Goal: Information Seeking & Learning: Find specific fact

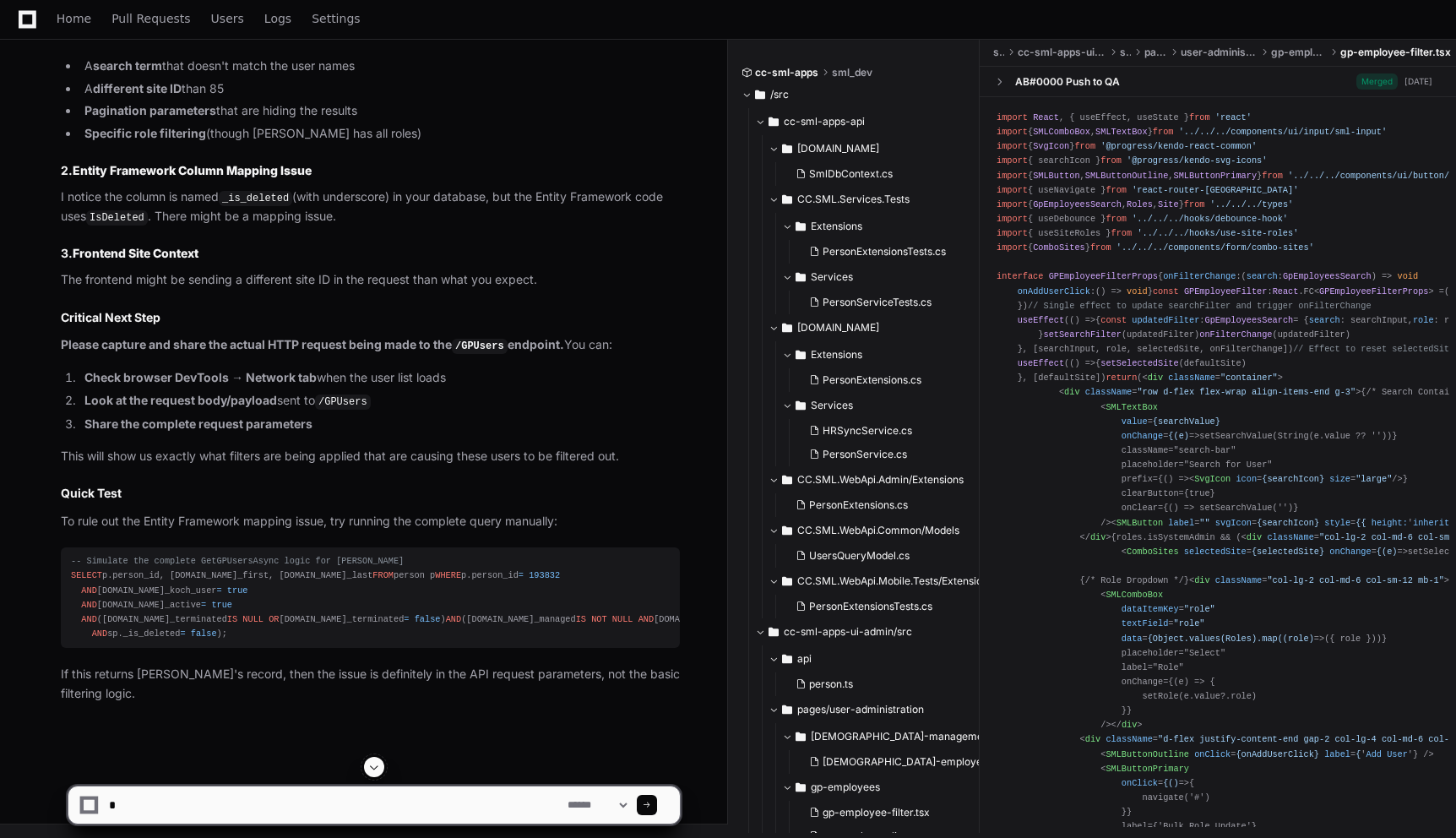
scroll to position [16023, 0]
click at [85, 25] on link "Home" at bounding box center [73, 19] width 35 height 38
click at [31, 26] on icon at bounding box center [27, 19] width 18 height 18
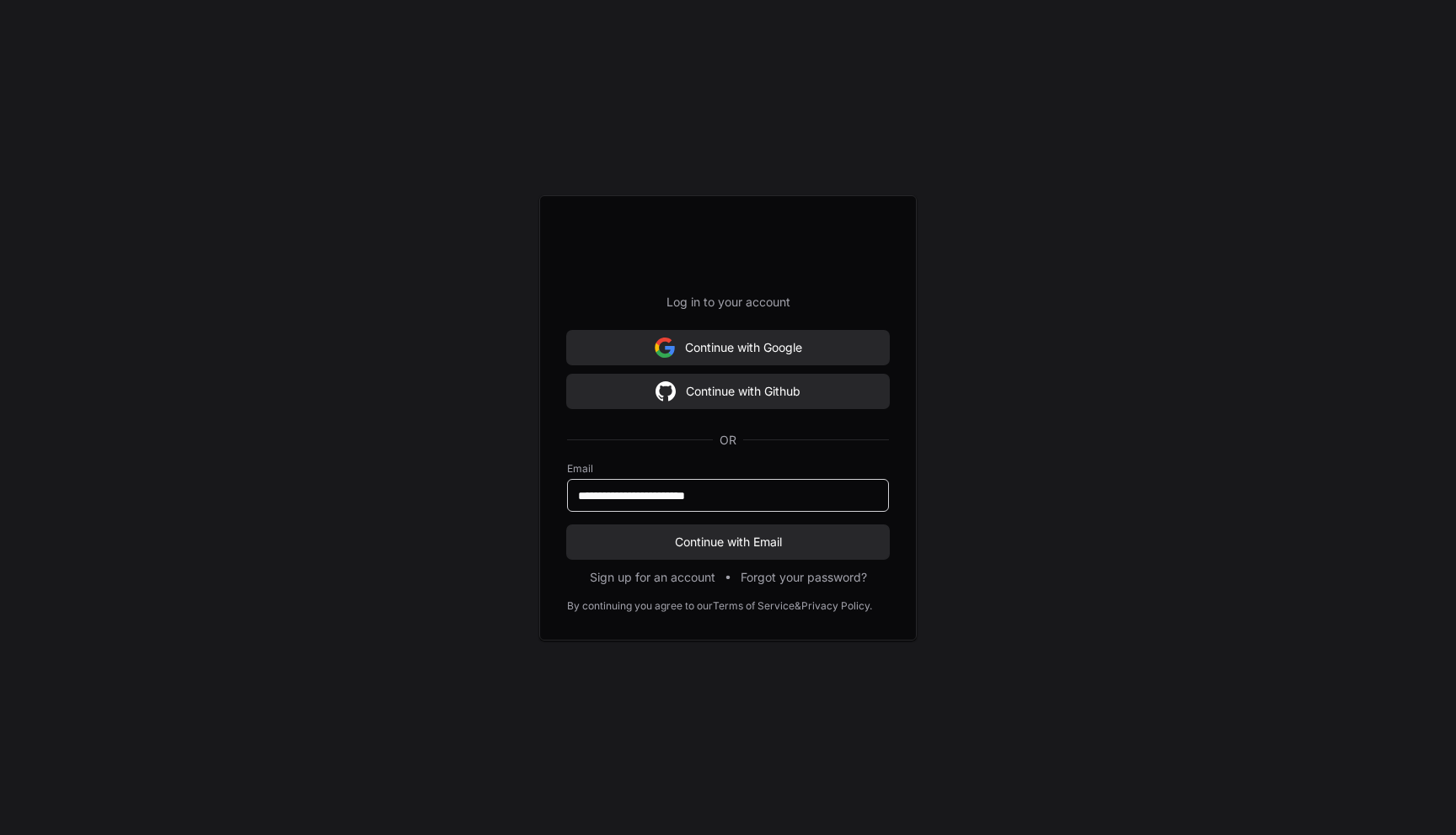
type input "**********"
click at [567, 525] on button "Continue with Email" at bounding box center [728, 542] width 321 height 34
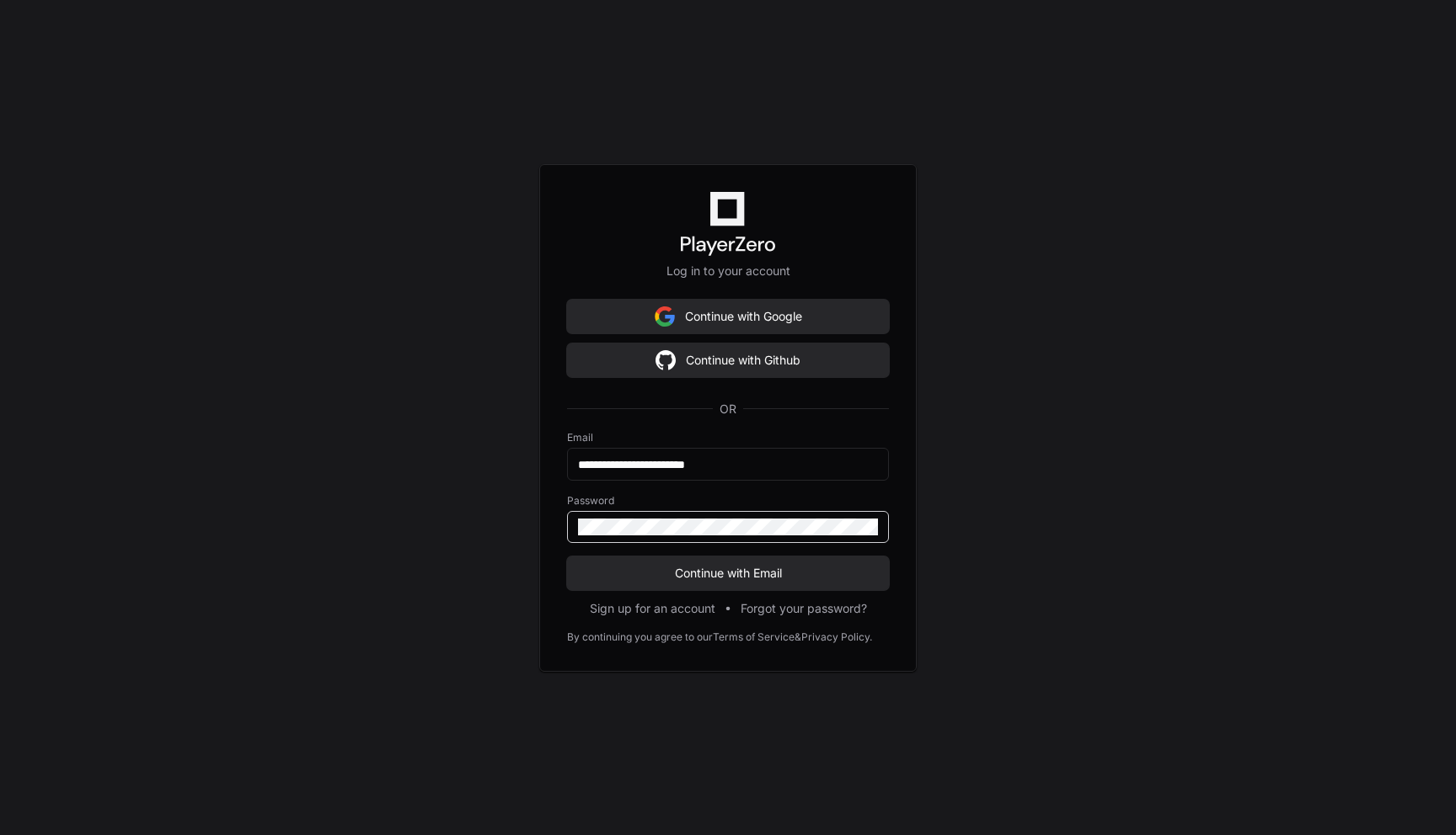
click at [567, 557] on button "Continue with Email" at bounding box center [728, 573] width 321 height 34
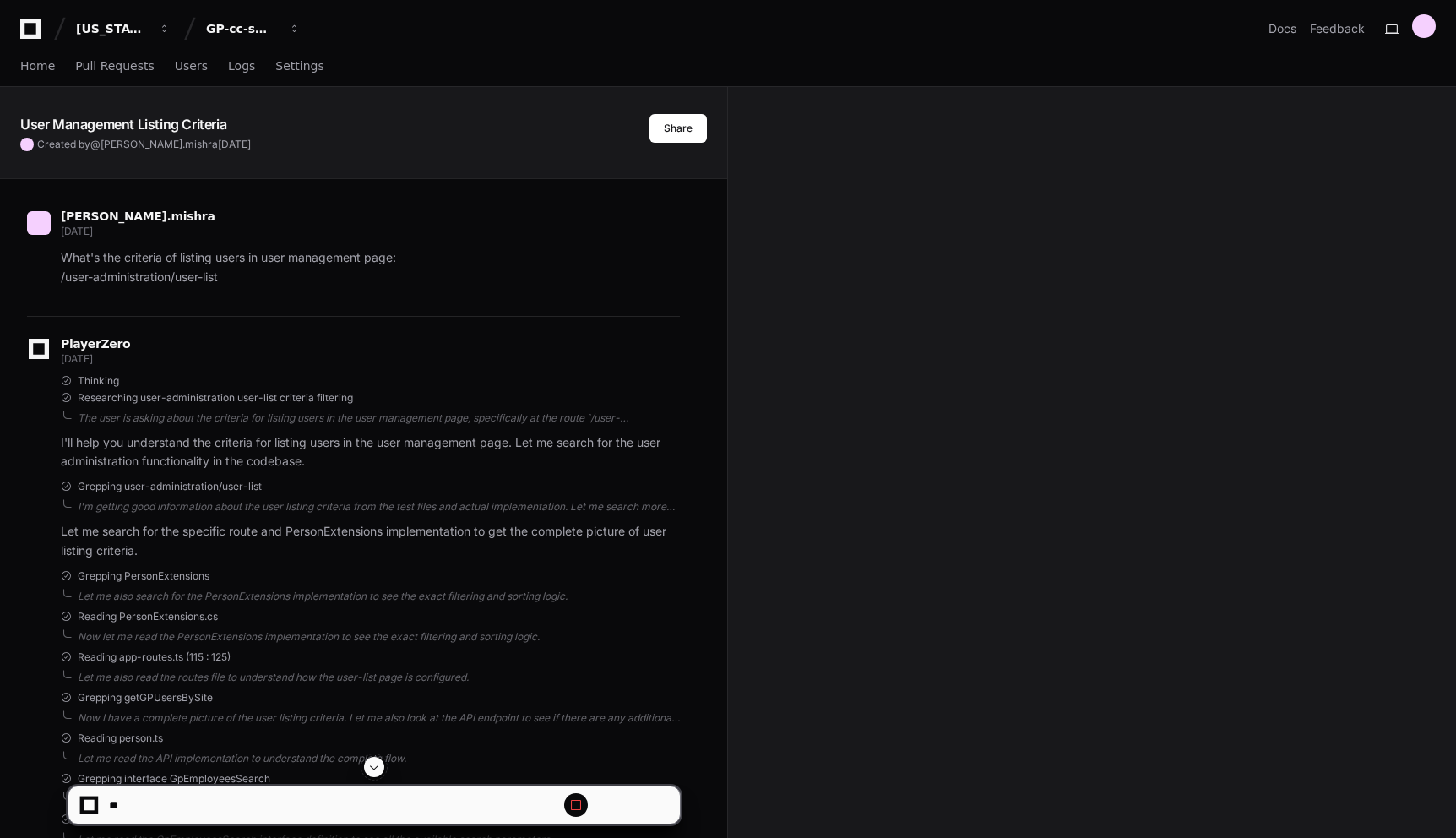
click at [35, 37] on icon at bounding box center [31, 29] width 21 height 21
click at [33, 34] on icon at bounding box center [30, 29] width 34 height 21
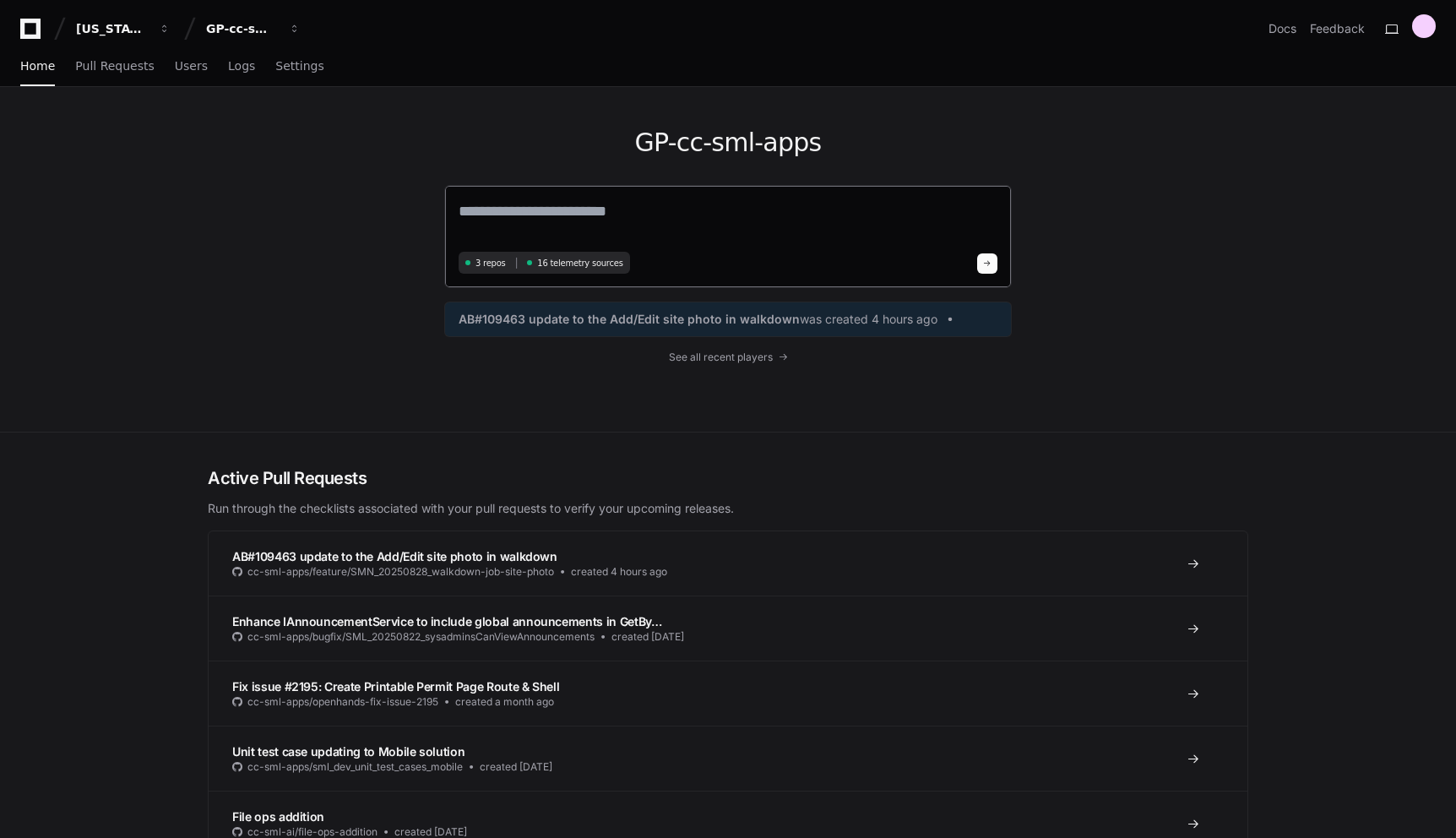
click at [719, 216] on textarea at bounding box center [727, 223] width 539 height 47
click at [693, 202] on textarea at bounding box center [727, 223] width 539 height 47
type textarea "*"
click at [587, 215] on textarea "**********" at bounding box center [727, 222] width 539 height 45
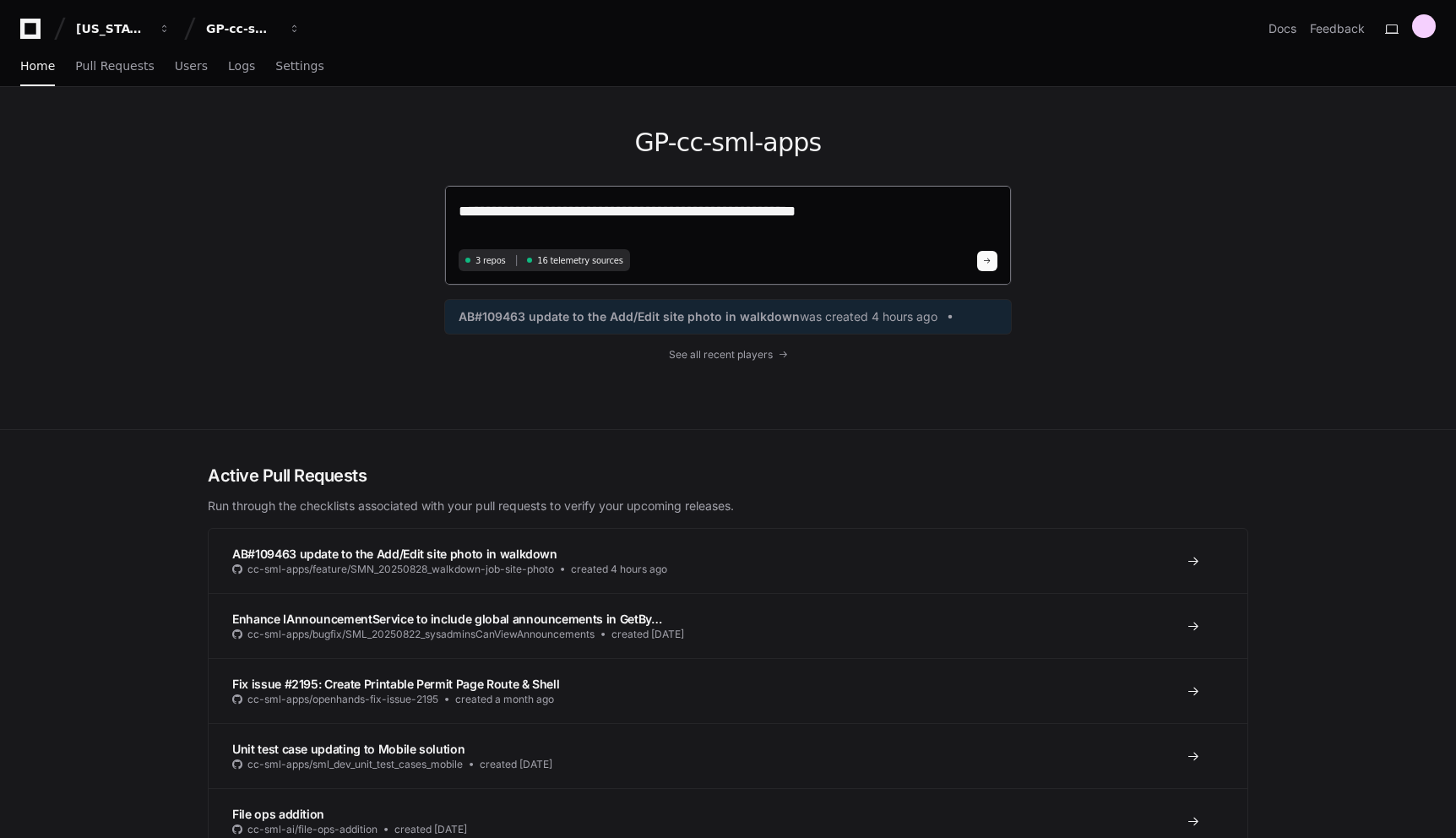
click at [832, 218] on textarea "**********" at bounding box center [727, 222] width 539 height 45
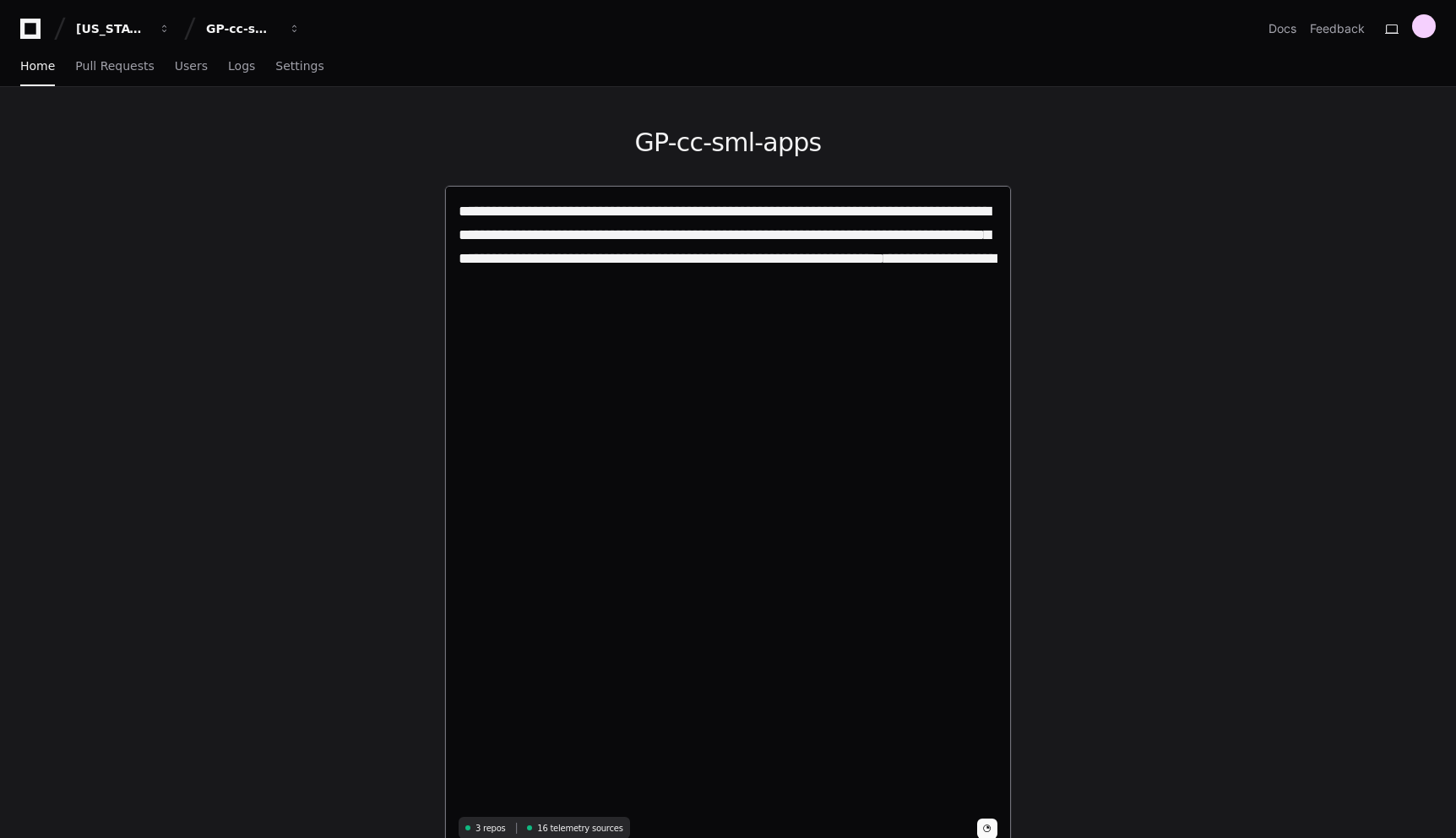
type textarea "**********"
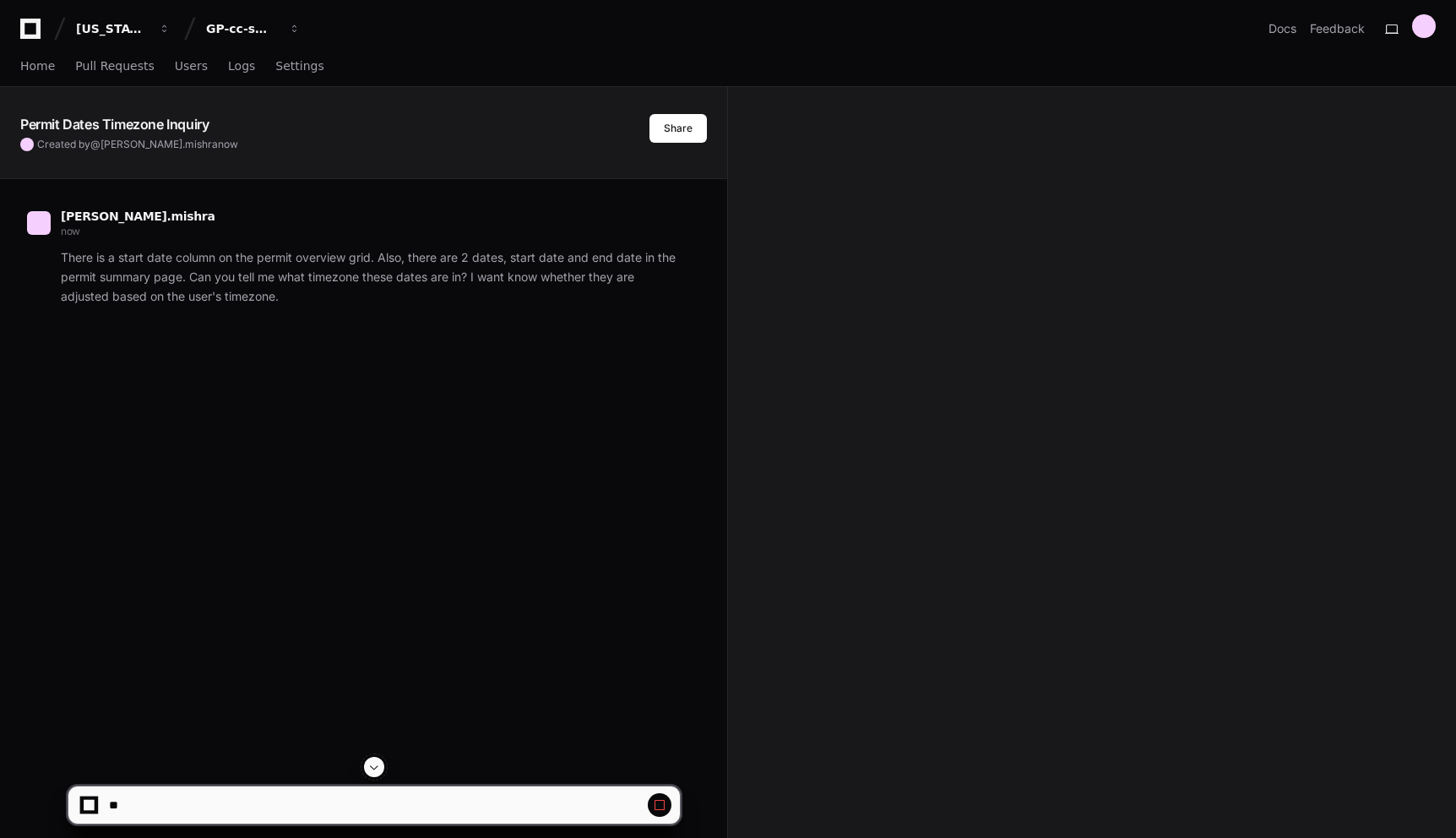
click at [453, 213] on div "[PERSON_NAME].mishra now" at bounding box center [353, 225] width 653 height 29
click at [733, 43] on div "[US_STATE] Pacific GP-cc-sml-apps Docs Feedback" at bounding box center [728, 28] width 1416 height 30
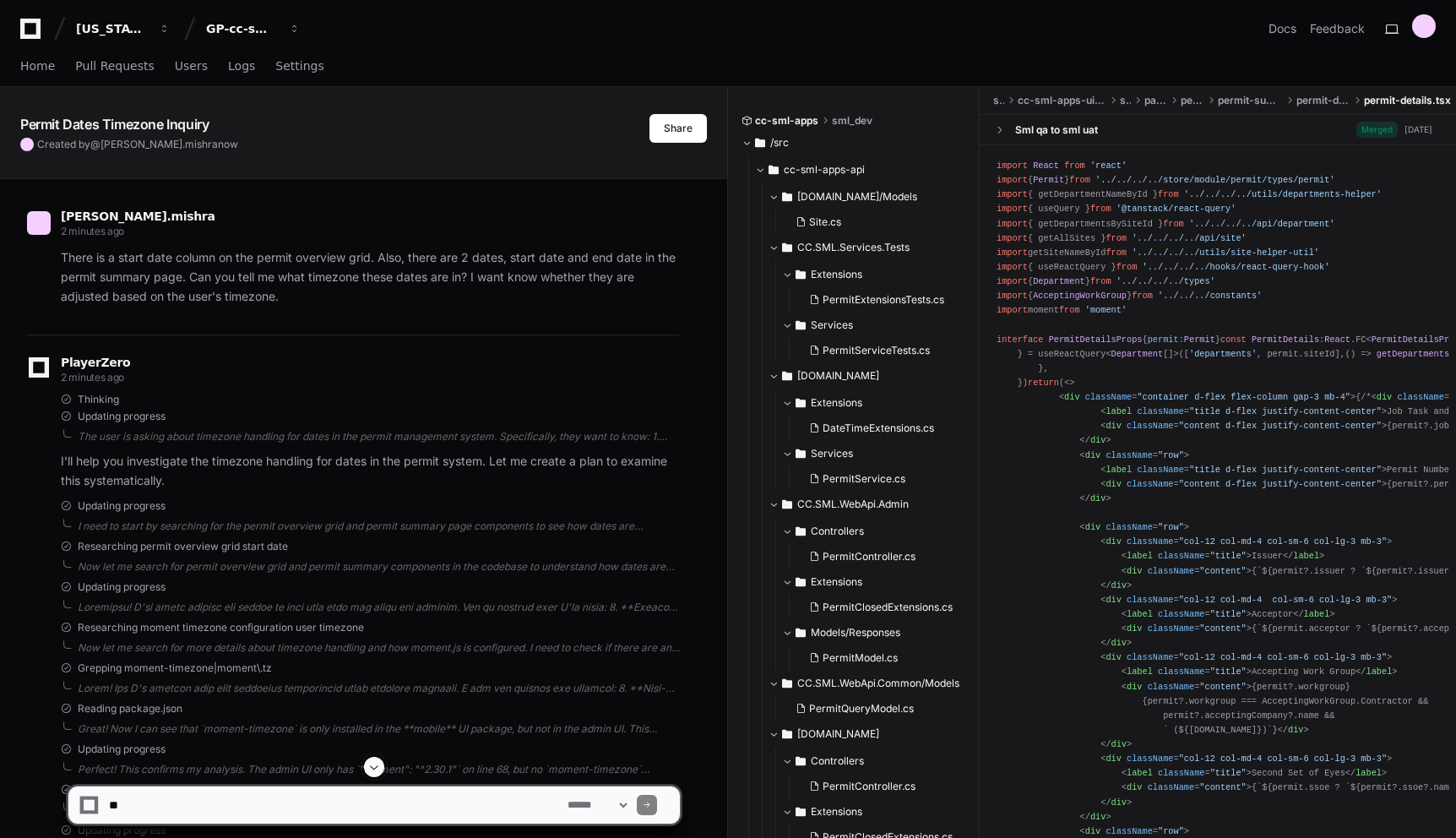
click at [729, 37] on div "[US_STATE] Pacific GP-cc-sml-apps Docs Feedback" at bounding box center [728, 28] width 1416 height 30
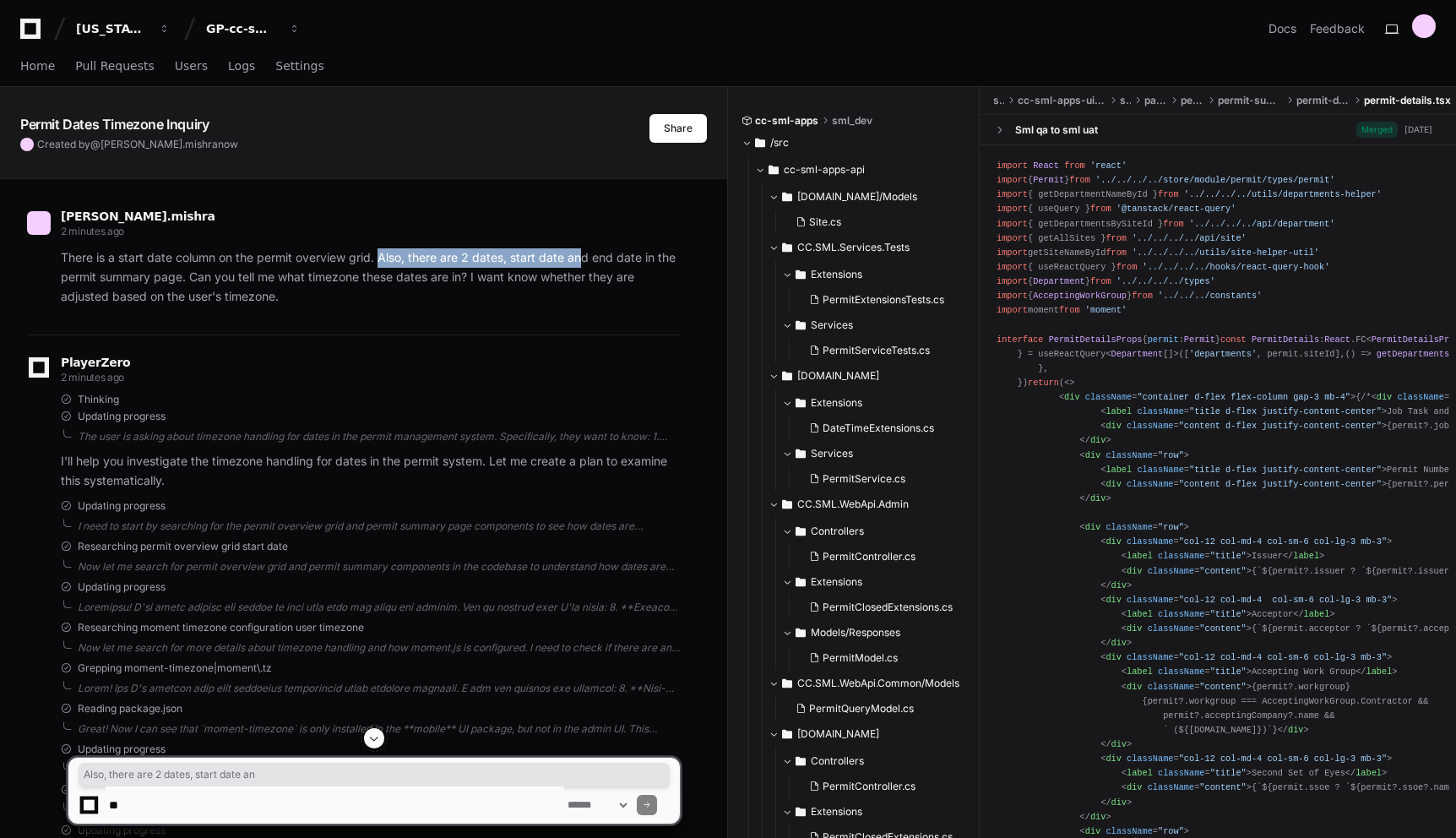
drag, startPoint x: 380, startPoint y: 255, endPoint x: 580, endPoint y: 257, distance: 200.0
click at [581, 257] on p "There is a start date column on the permit overview grid. Also, there are 2 dat…" at bounding box center [370, 277] width 619 height 57
click at [462, 292] on p "There is a start date column on the permit overview grid. Also, there are 2 dat…" at bounding box center [370, 277] width 619 height 57
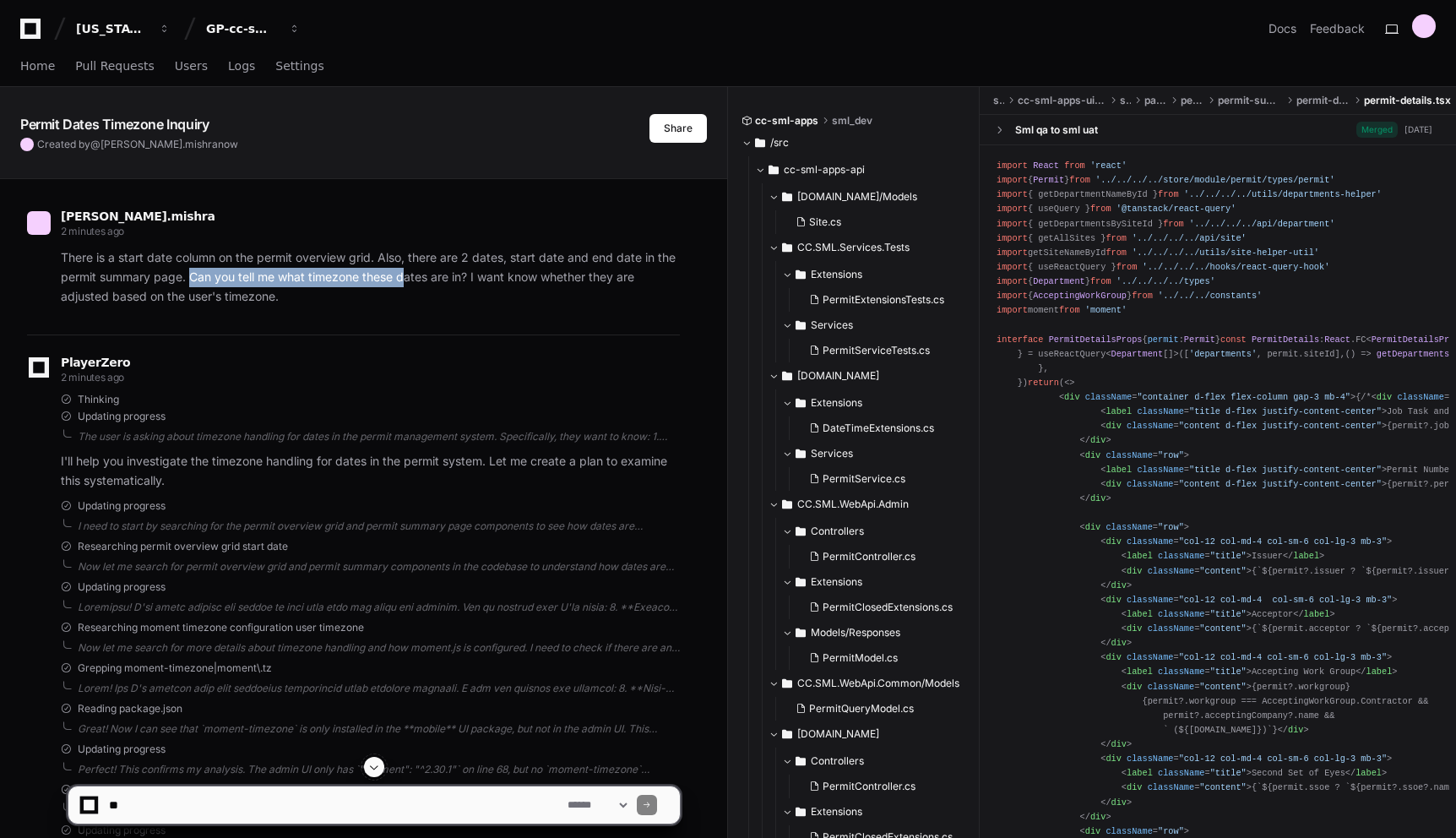
drag, startPoint x: 191, startPoint y: 277, endPoint x: 534, endPoint y: 283, distance: 343.1
click at [469, 280] on p "There is a start date column on the permit overview grid. Also, there are 2 dat…" at bounding box center [370, 277] width 619 height 57
click at [534, 283] on p "There is a start date column on the permit overview grid. Also, there are 2 dat…" at bounding box center [370, 277] width 619 height 57
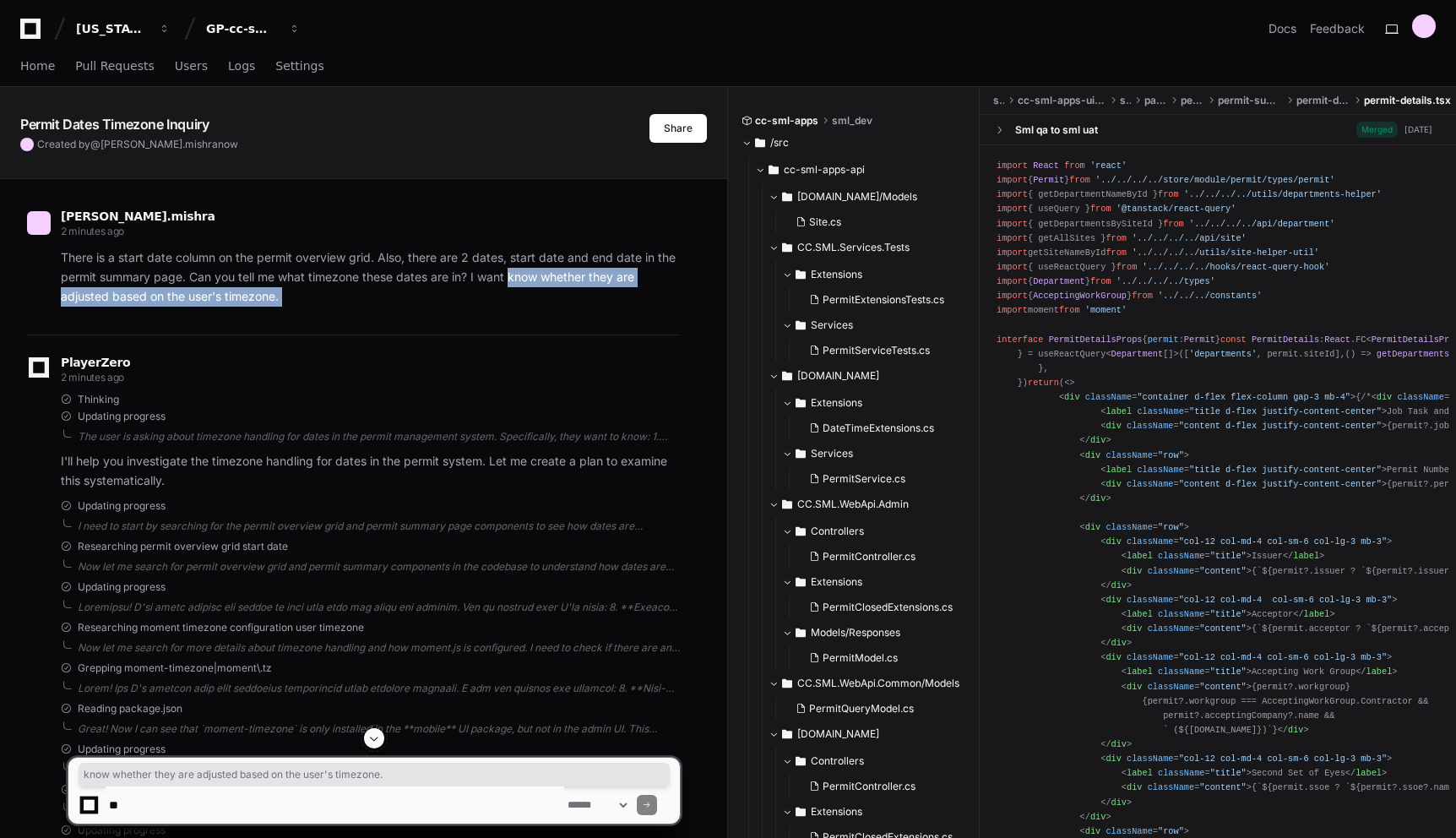
drag, startPoint x: 534, startPoint y: 283, endPoint x: 432, endPoint y: 302, distance: 103.8
click at [432, 302] on p "There is a start date column on the permit overview grid. Also, there are 2 dat…" at bounding box center [370, 277] width 619 height 57
click at [533, 297] on p "There is a start date column on the permit overview grid. Also, there are 2 dat…" at bounding box center [370, 277] width 619 height 57
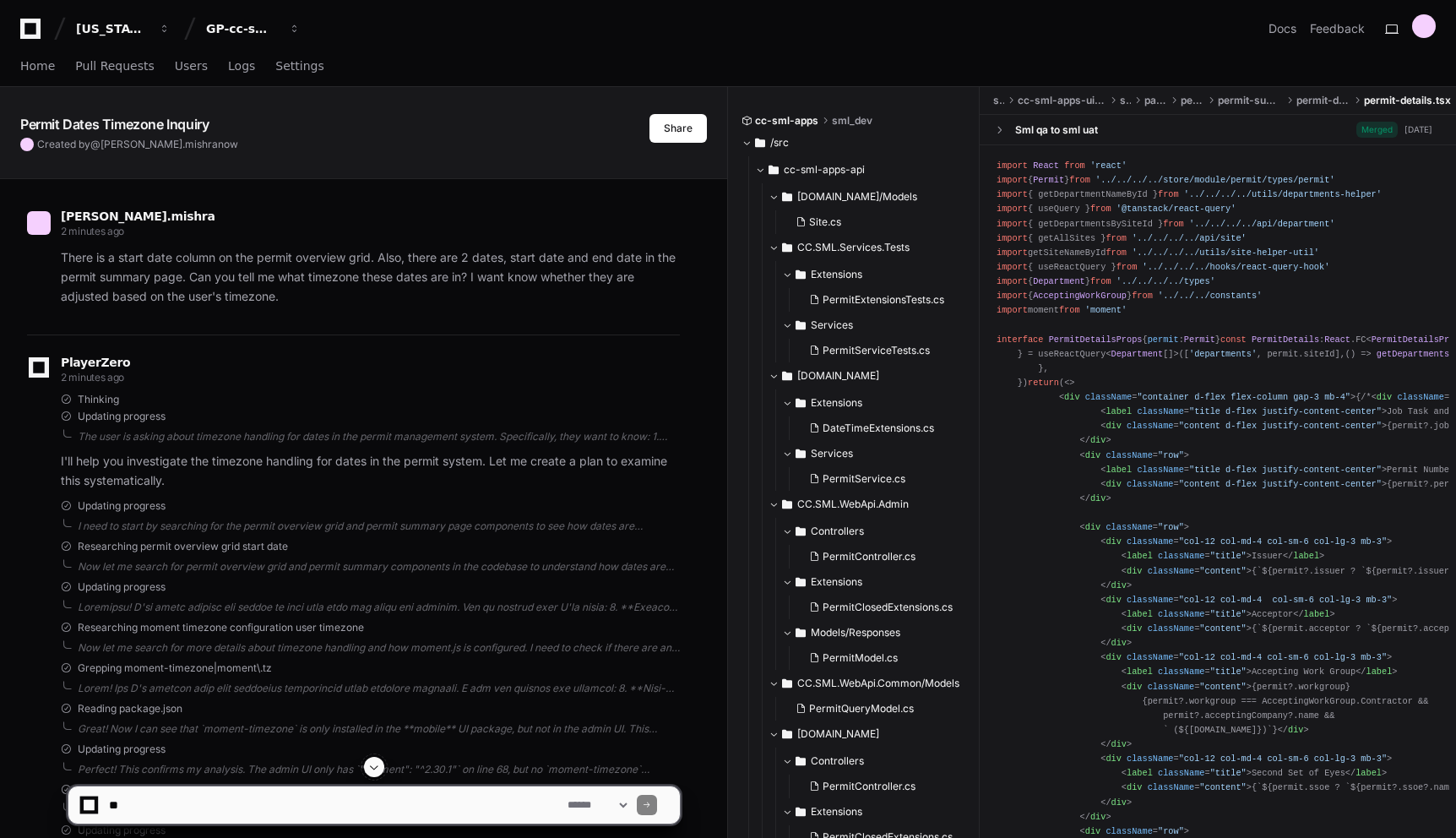
click at [679, 297] on p "There is a start date column on the permit overview grid. Also, there are 2 dat…" at bounding box center [370, 277] width 619 height 57
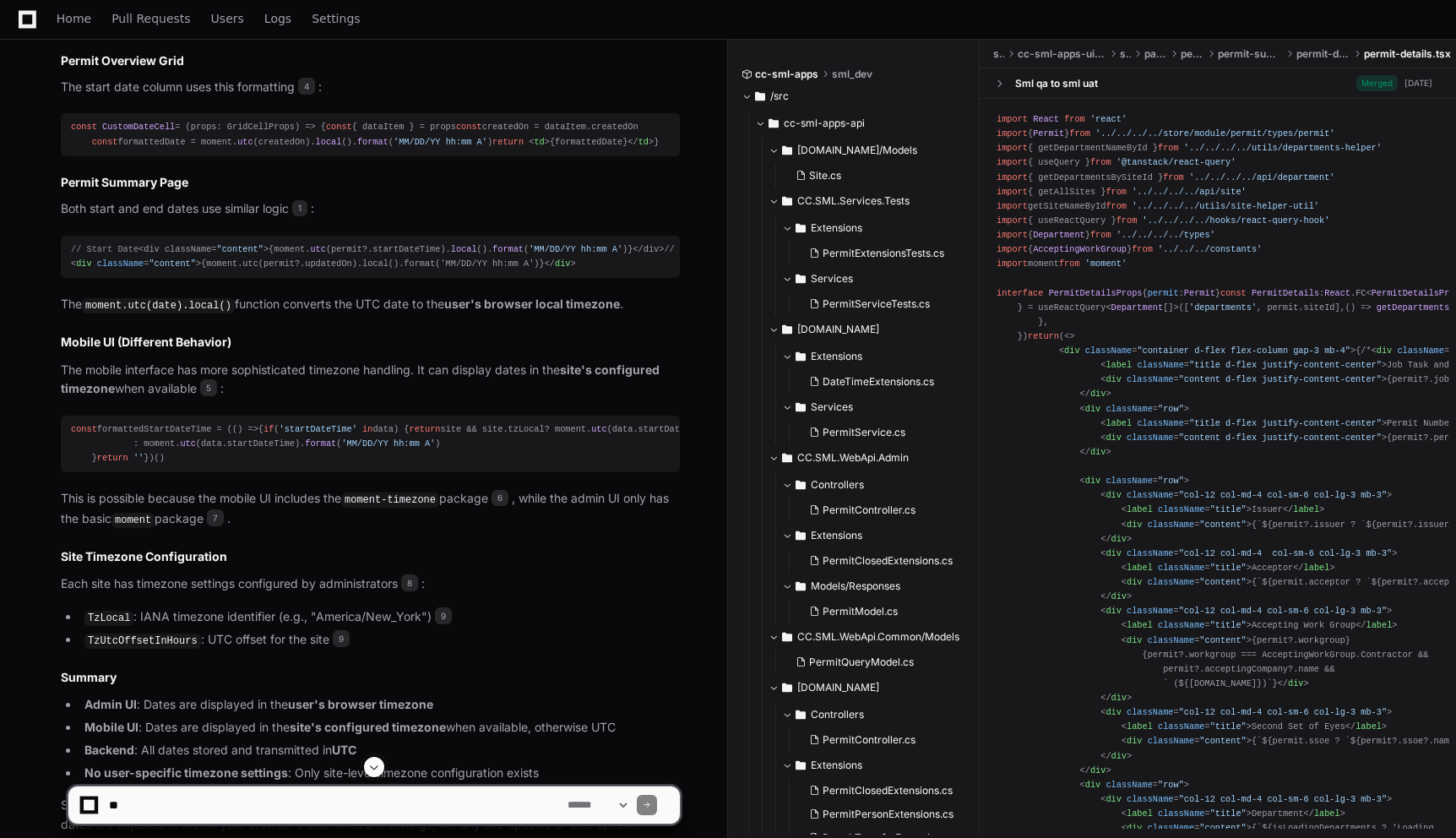
scroll to position [1195, 0]
click at [583, 188] on h3 "Permit Summary Page" at bounding box center [370, 180] width 619 height 17
click at [570, 188] on h3 "Permit Summary Page" at bounding box center [370, 180] width 619 height 17
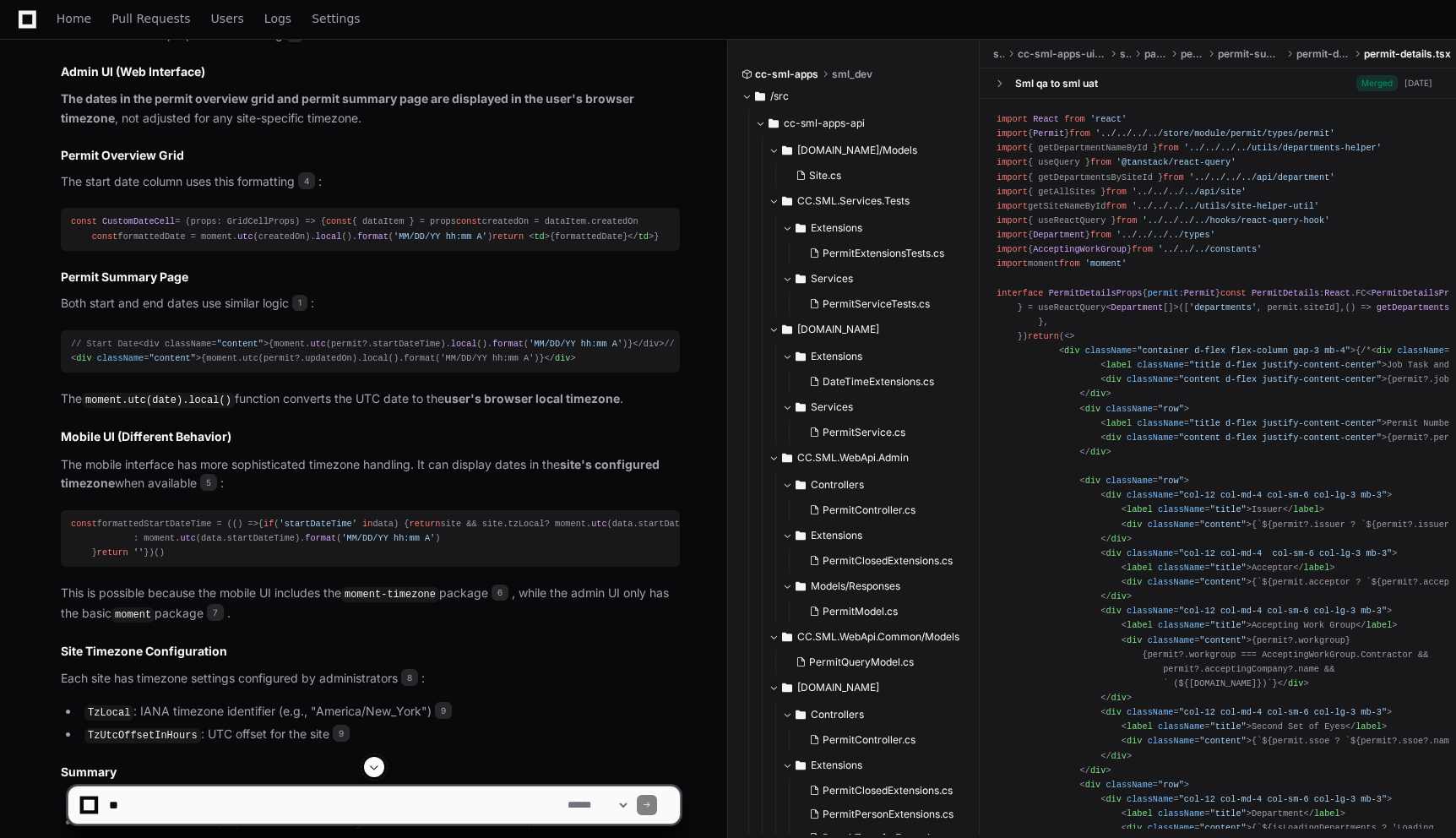
scroll to position [1192, 0]
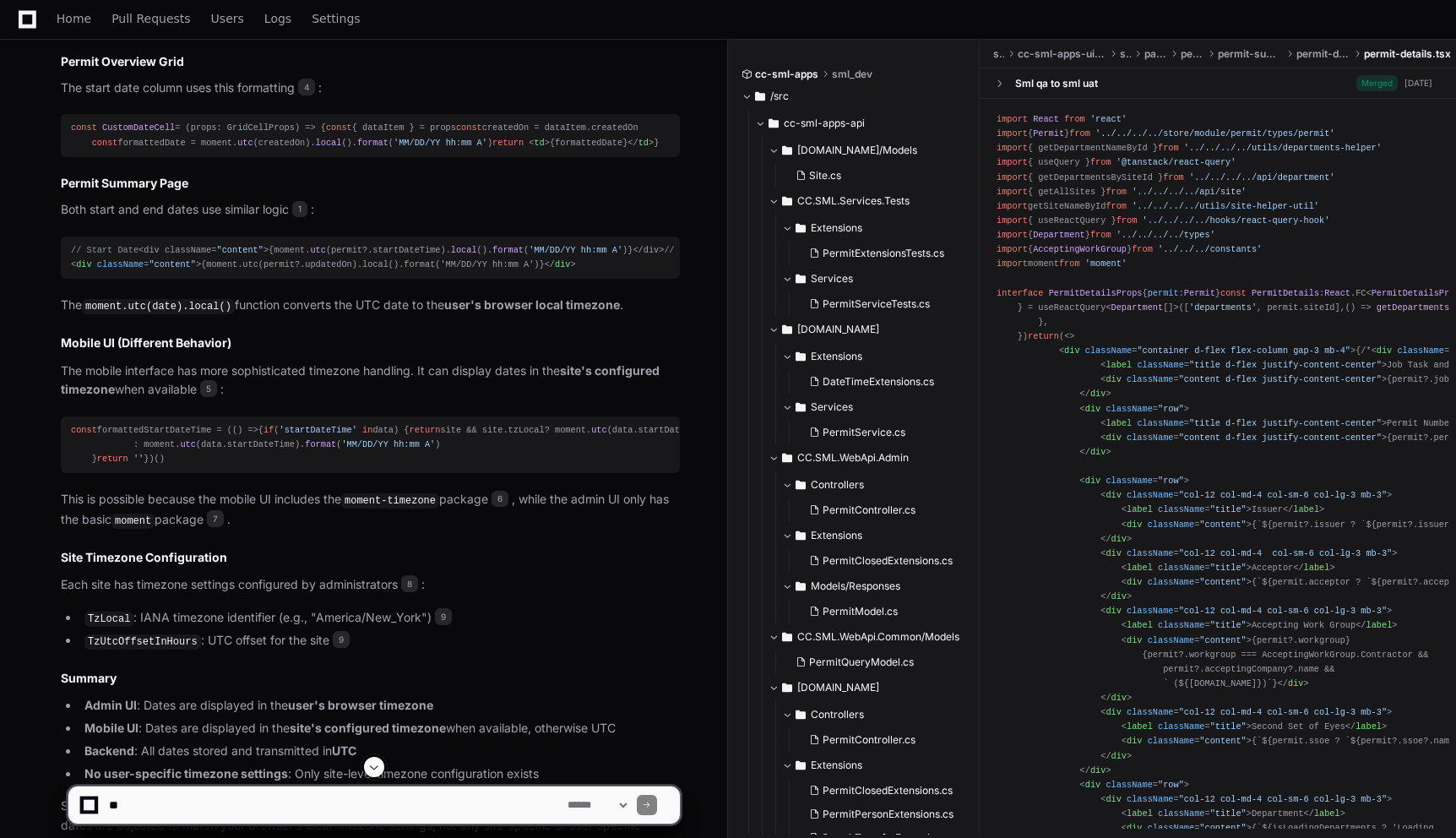
click at [662, 253] on article "Based on my analysis of the codebase, I can explain exactly how timezone handli…" at bounding box center [370, 341] width 619 height 1026
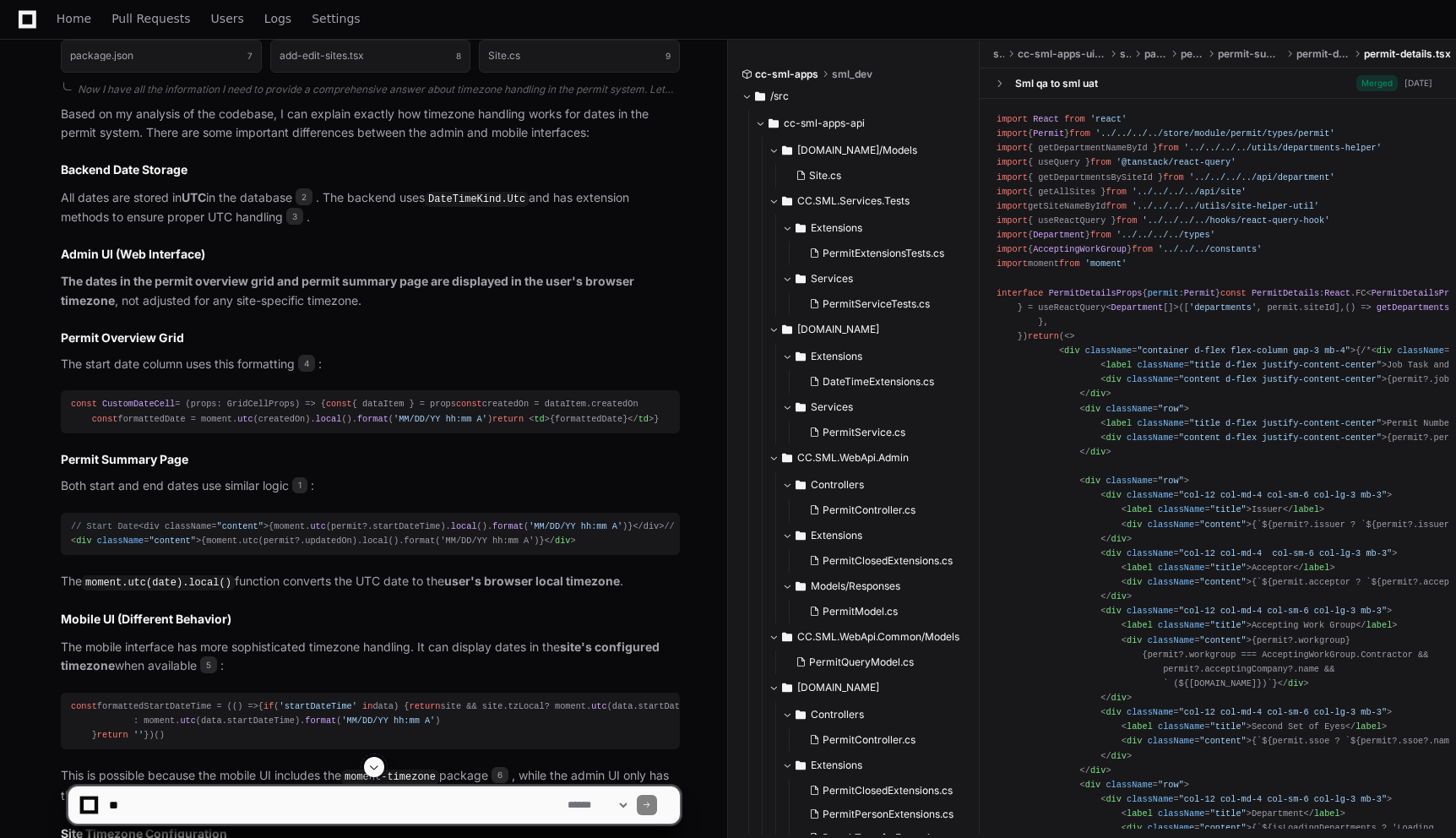
scroll to position [916, 0]
drag, startPoint x: 379, startPoint y: 202, endPoint x: 556, endPoint y: 203, distance: 177.0
click at [555, 202] on p "All dates are stored in UTC in the database 2 . The backend uses DateTimeKind.U…" at bounding box center [370, 207] width 619 height 38
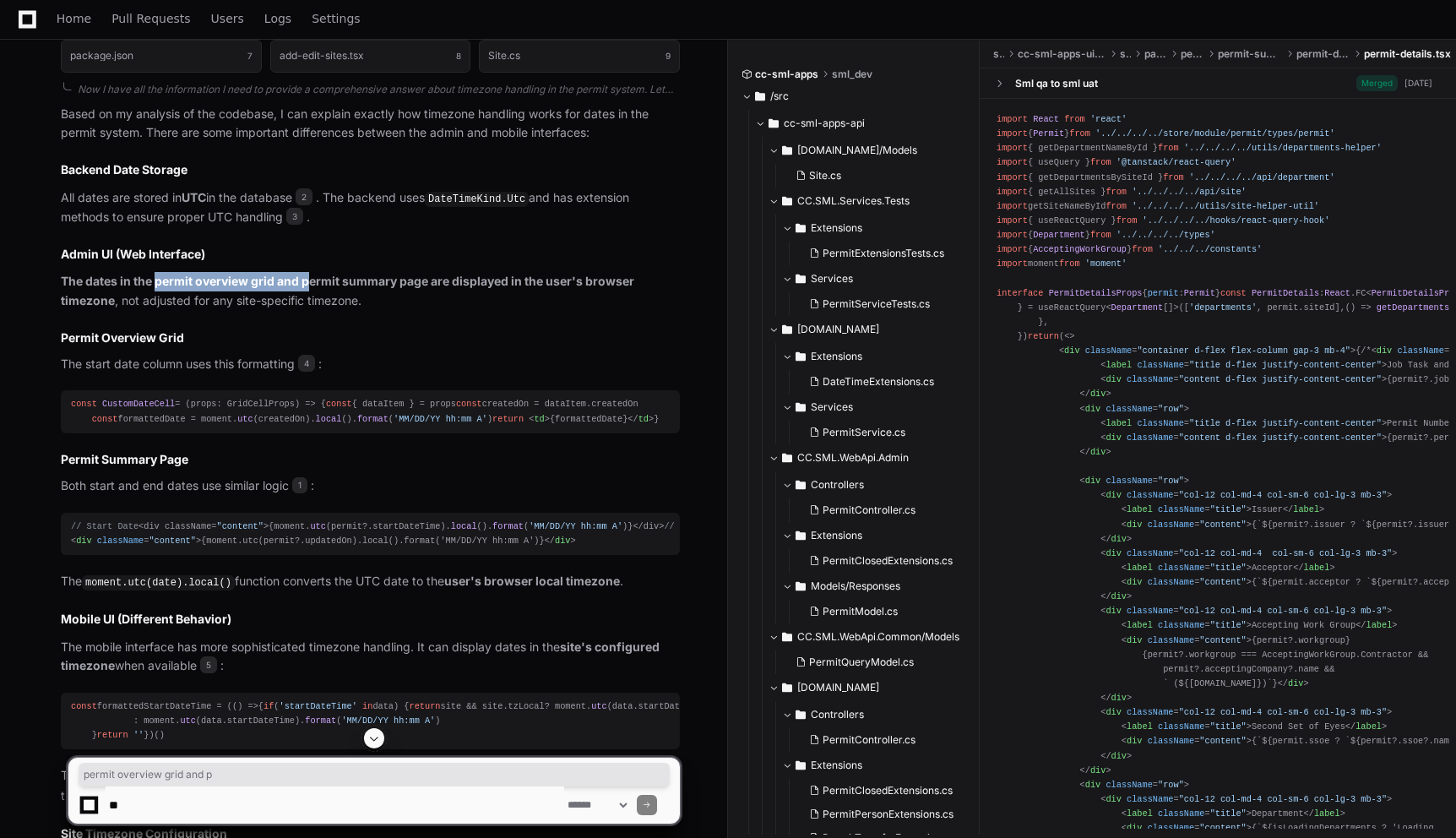
drag, startPoint x: 156, startPoint y: 280, endPoint x: 310, endPoint y: 280, distance: 154.0
click at [310, 280] on strong "The dates in the permit overview grid and permit summary page are displayed in …" at bounding box center [348, 291] width 573 height 34
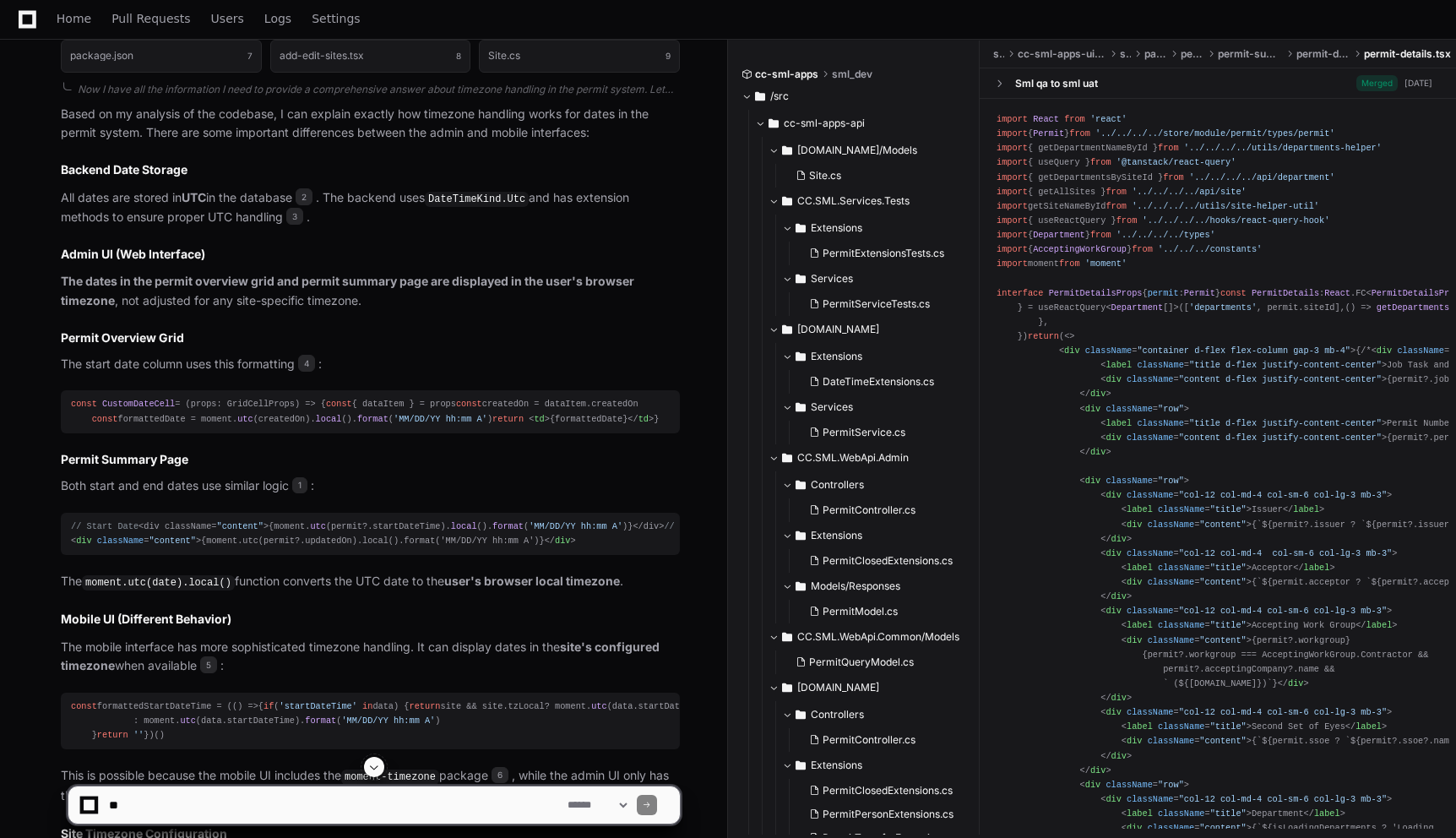
click at [77, 278] on strong "The dates in the permit overview grid and permit summary page are displayed in …" at bounding box center [348, 291] width 573 height 34
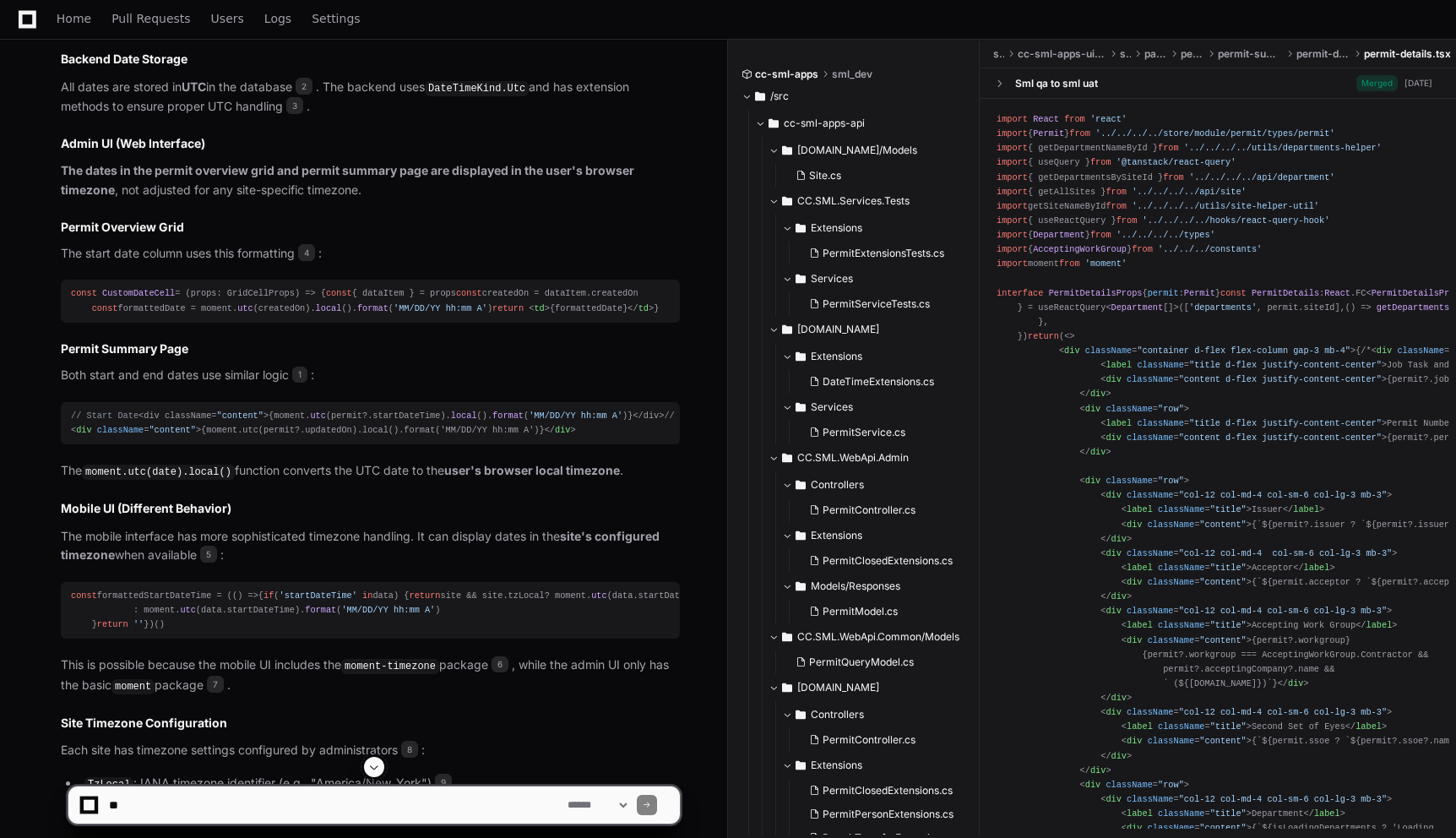
scroll to position [1029, 0]
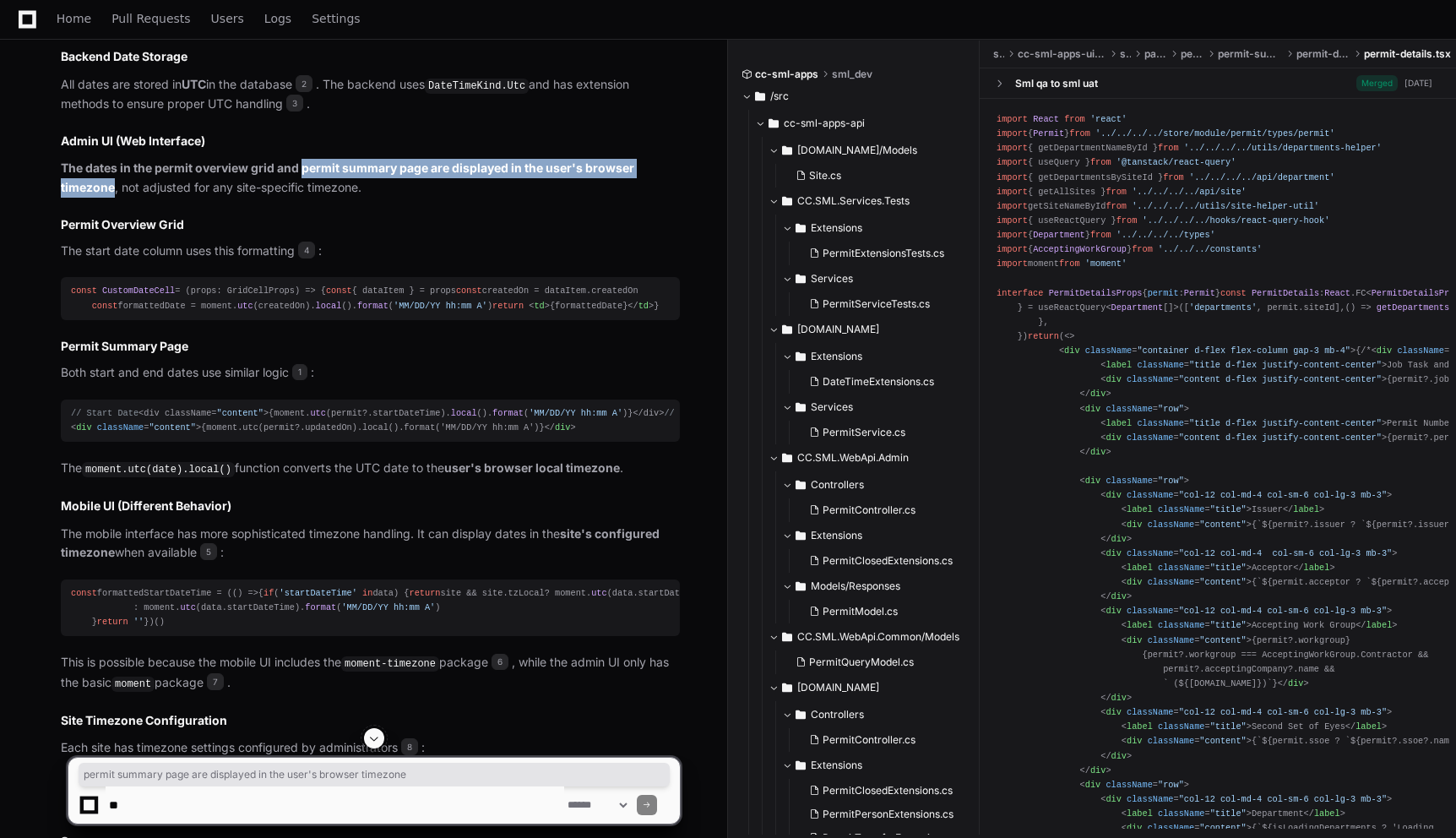
drag, startPoint x: 303, startPoint y: 172, endPoint x: 114, endPoint y: 191, distance: 190.0
click at [114, 191] on p "The dates in the permit overview grid and permit summary page are displayed in …" at bounding box center [370, 177] width 619 height 38
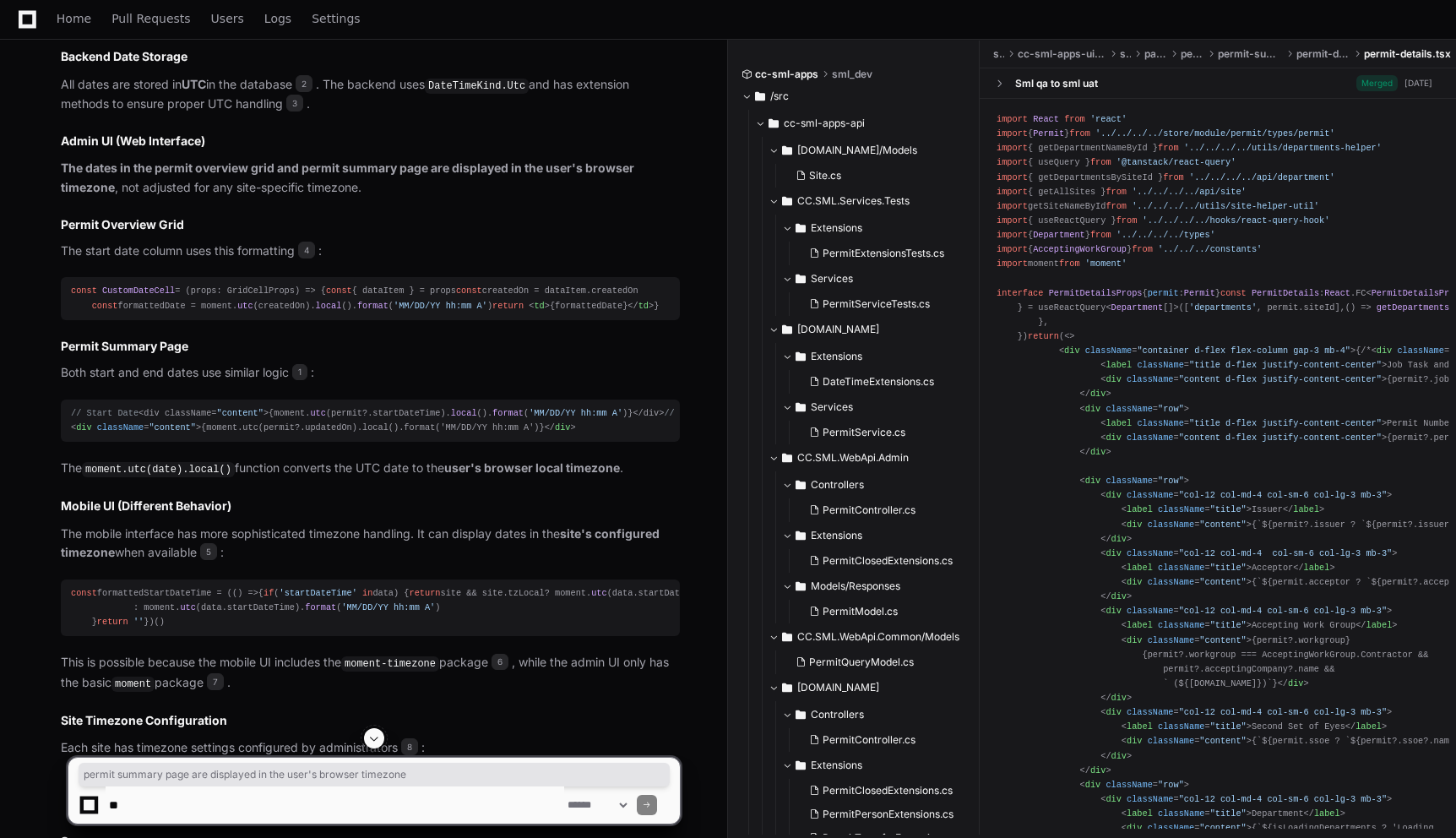
click at [442, 190] on p "The dates in the permit overview grid and permit summary page are displayed in …" at bounding box center [370, 177] width 619 height 38
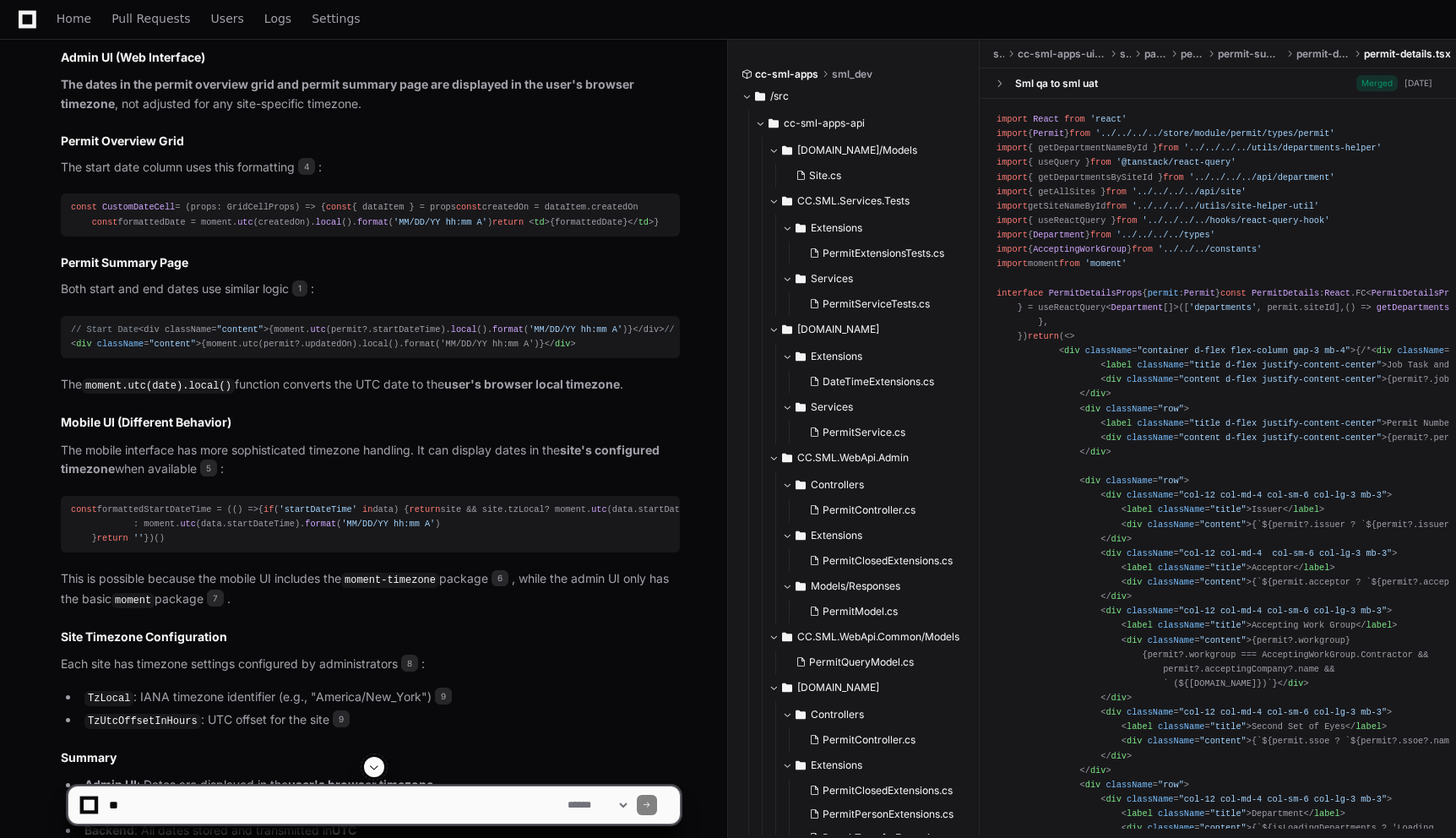
scroll to position [1110, 0]
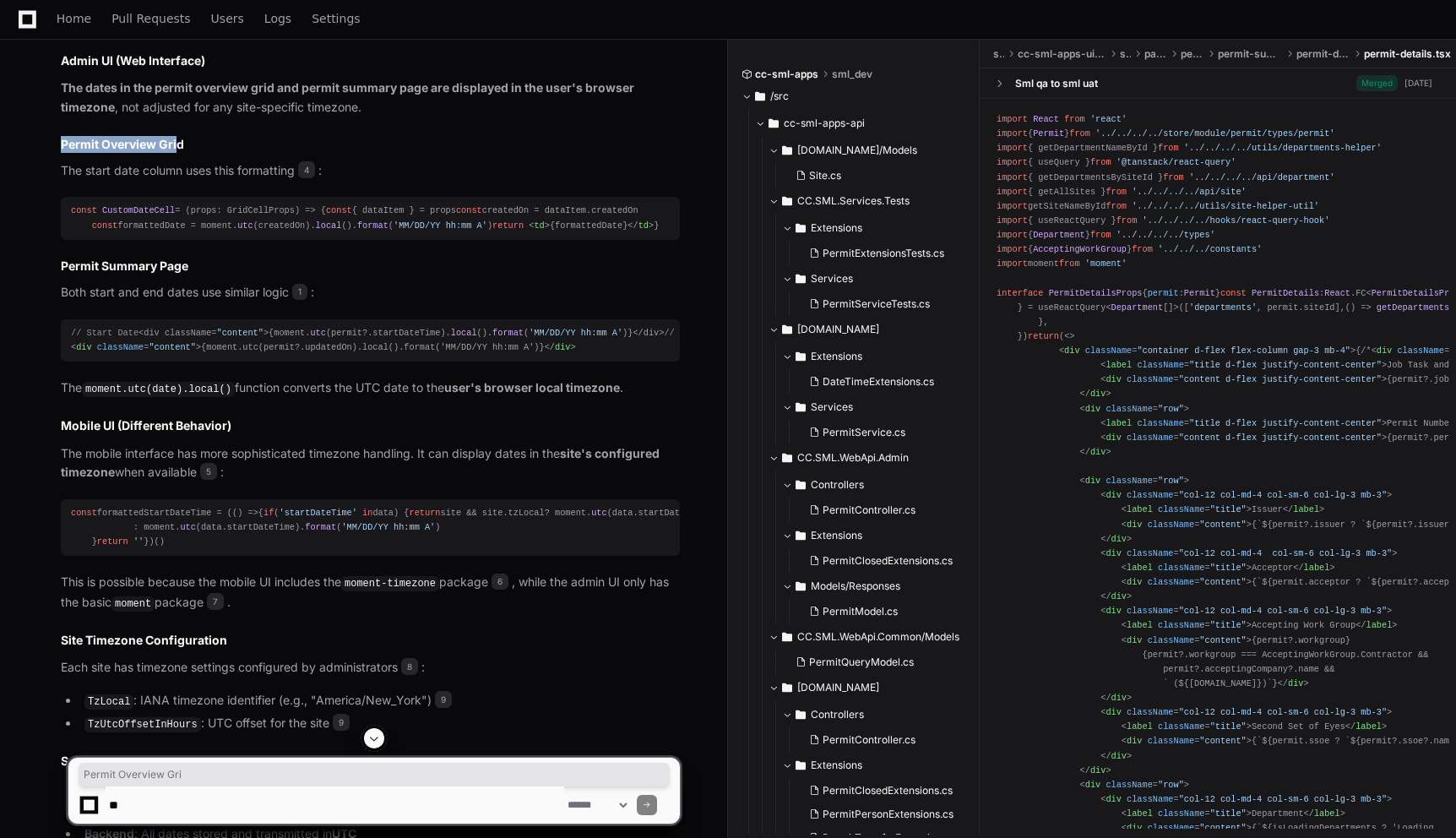
drag, startPoint x: 63, startPoint y: 144, endPoint x: 175, endPoint y: 142, distance: 112.0
click at [175, 142] on h3 "Permit Overview Grid" at bounding box center [370, 144] width 619 height 17
drag, startPoint x: 202, startPoint y: 144, endPoint x: 54, endPoint y: 147, distance: 148.0
click at [54, 147] on div "PermitExtensionsTests.cs 2 DateTimeExtensions.cs 3 grid-server-render.tsx 4 per…" at bounding box center [353, 347] width 653 height 1183
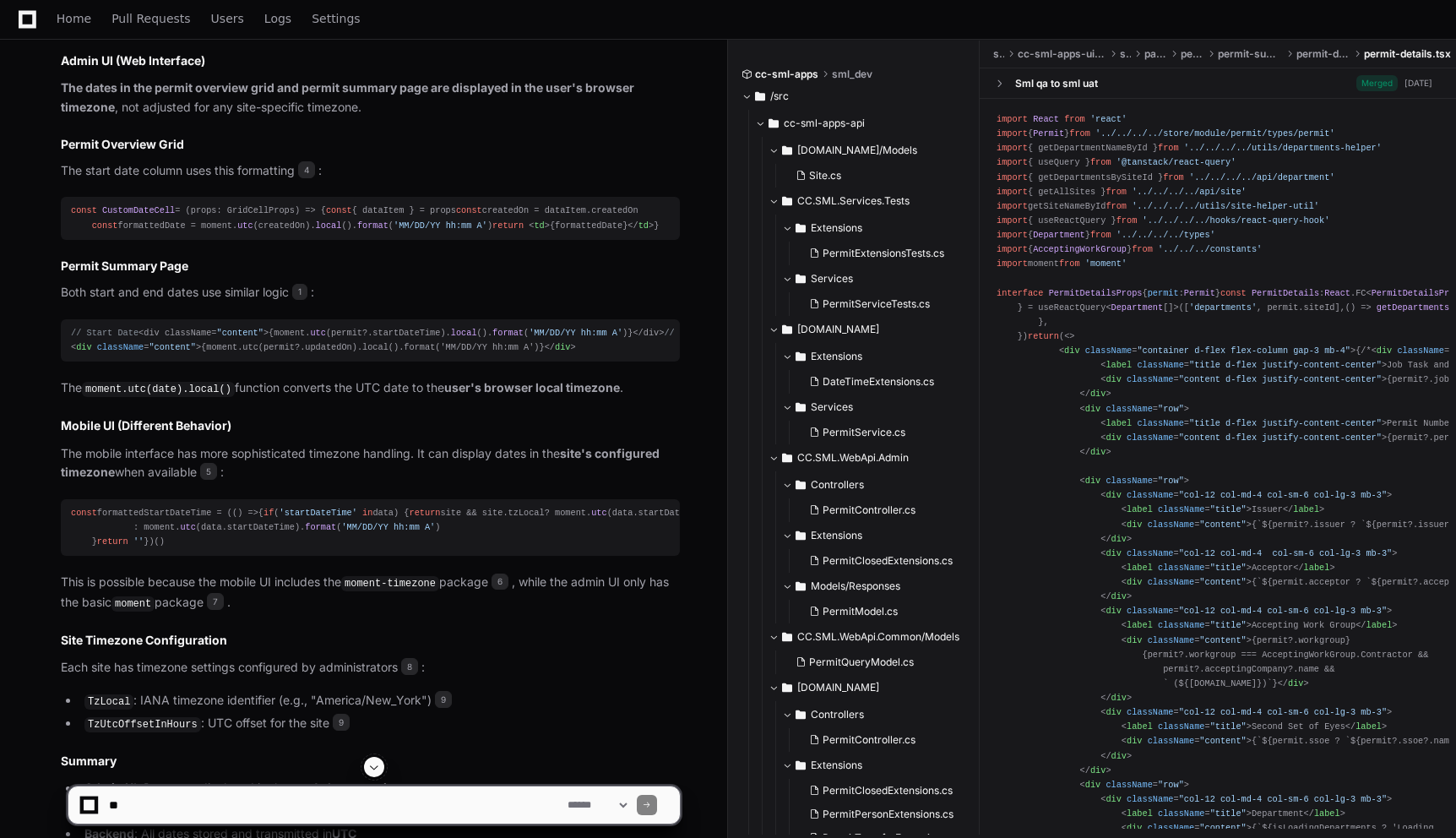
click at [542, 227] on div "const CustomDateCell = ( props: GridCellProps ) => { const { dataItem } = props…" at bounding box center [370, 217] width 599 height 29
click at [538, 232] on div "const CustomDateCell = ( props: GridCellProps ) => { const { dataItem } = props…" at bounding box center [370, 217] width 599 height 29
click at [546, 232] on div "const CustomDateCell = ( props: GridCellProps ) => { const { dataItem } = props…" at bounding box center [370, 217] width 599 height 29
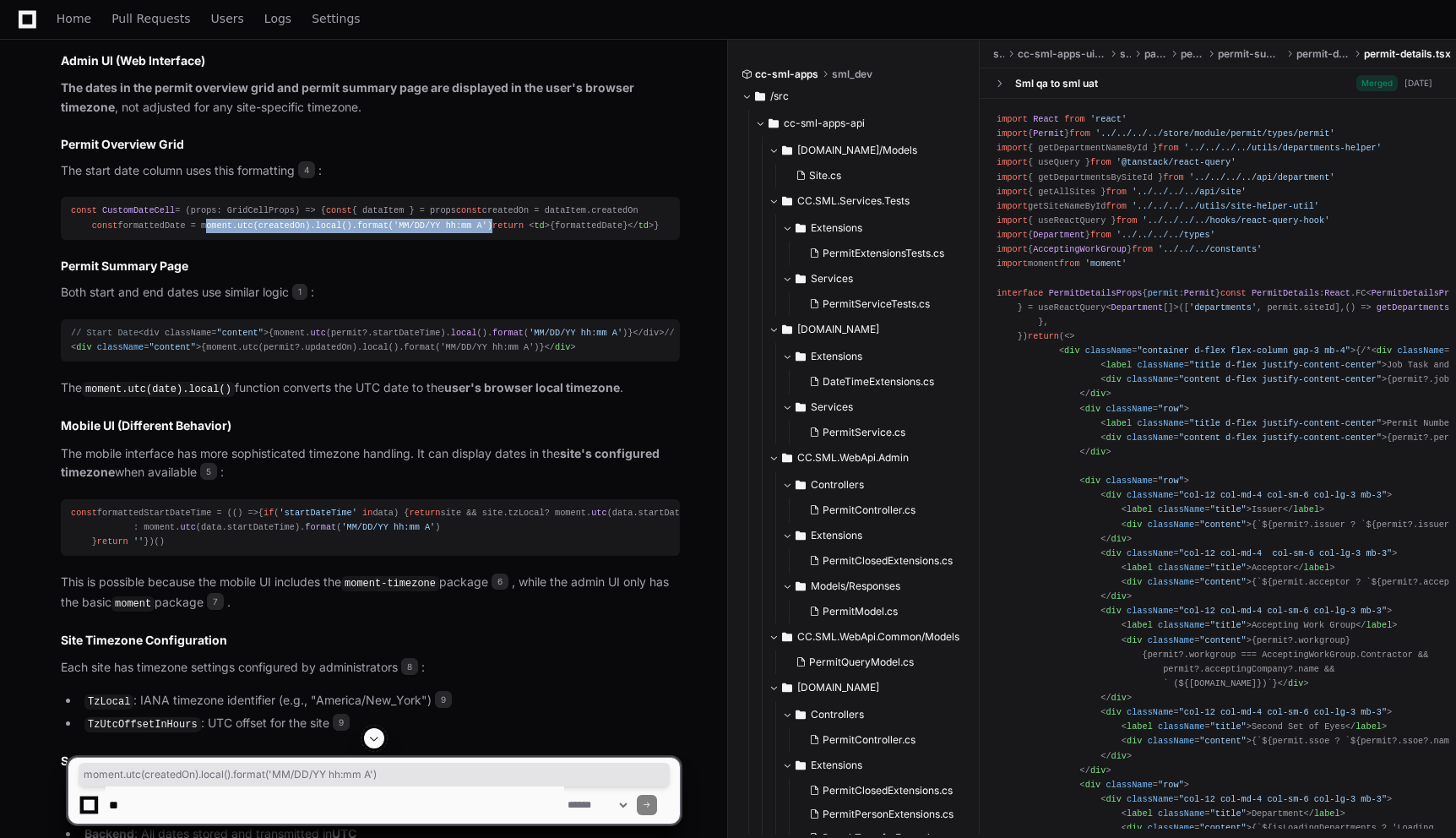
drag, startPoint x: 527, startPoint y: 253, endPoint x: 206, endPoint y: 259, distance: 321.1
click at [206, 232] on div "const CustomDateCell = ( props: GridCellProps ) => { const { dataItem } = props…" at bounding box center [370, 217] width 599 height 29
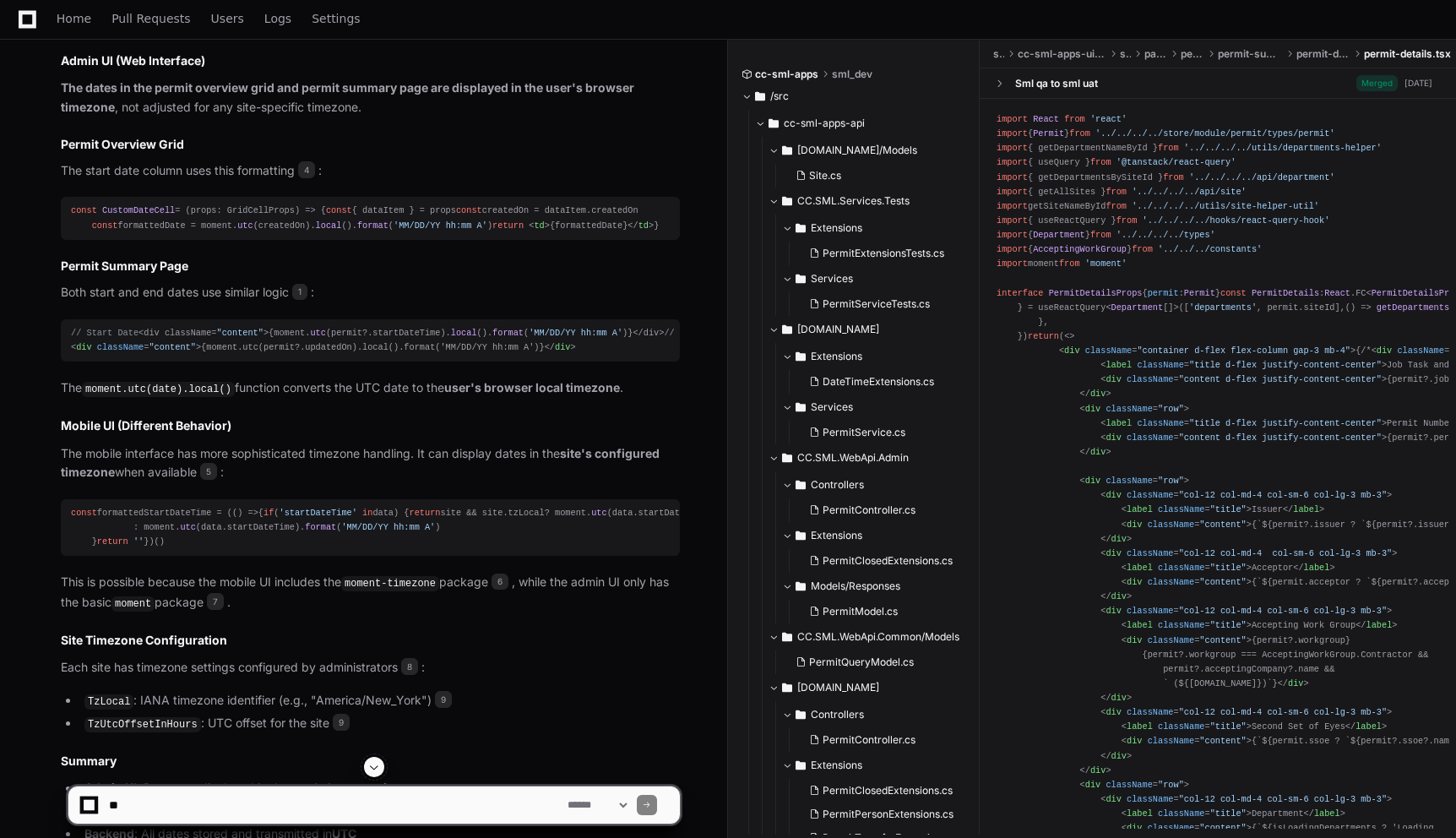
click at [239, 144] on h3 "Permit Overview Grid" at bounding box center [370, 144] width 619 height 17
click at [538, 232] on div "const CustomDateCell = ( props: GridCellProps ) => { const { dataItem } = props…" at bounding box center [370, 217] width 599 height 29
click at [292, 232] on div "const CustomDateCell = ( props: GridCellProps ) => { const { dataItem } = props…" at bounding box center [370, 217] width 599 height 29
click at [244, 231] on span "utc" at bounding box center [245, 225] width 15 height 10
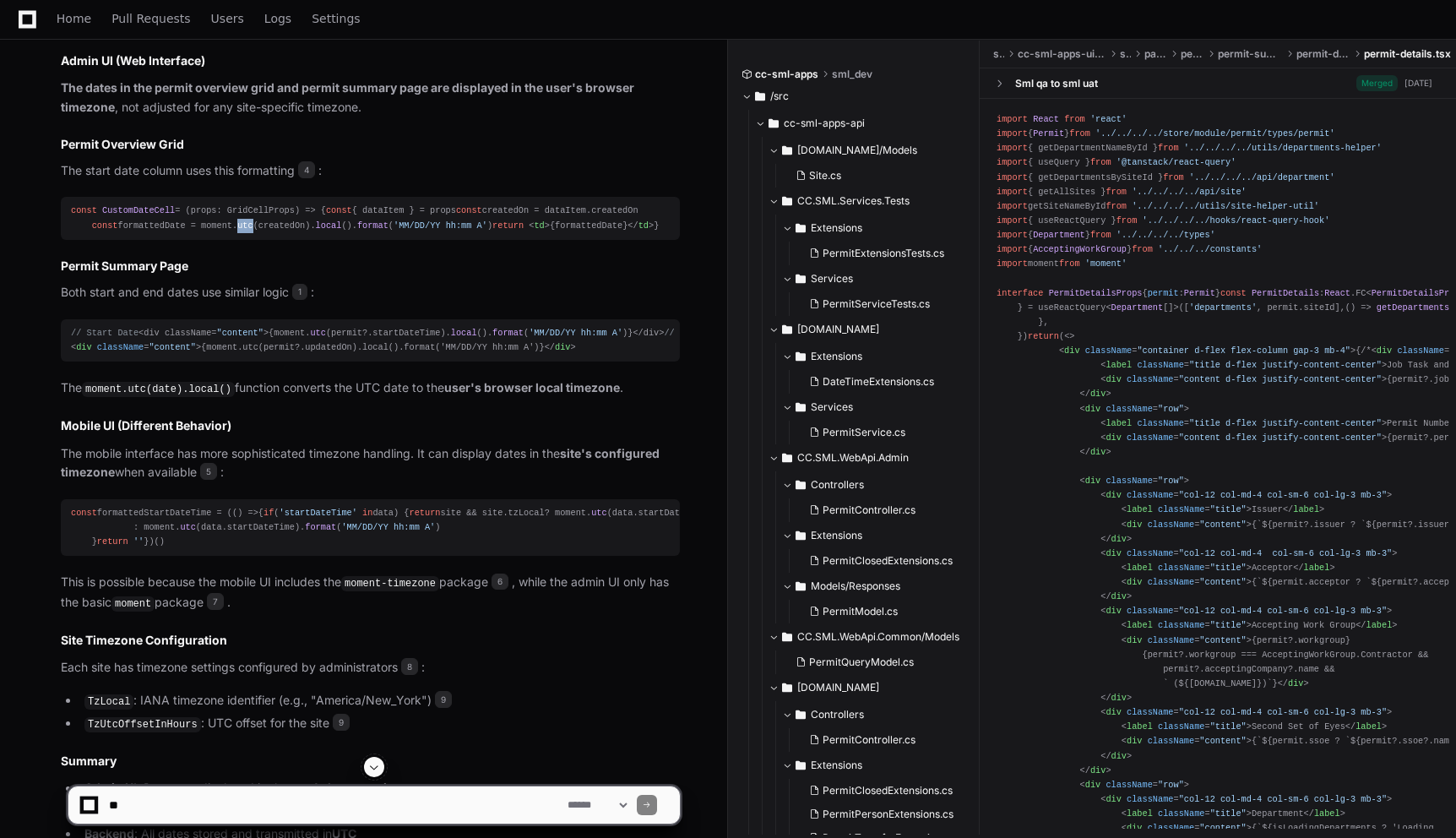
click at [244, 231] on span "utc" at bounding box center [245, 225] width 15 height 10
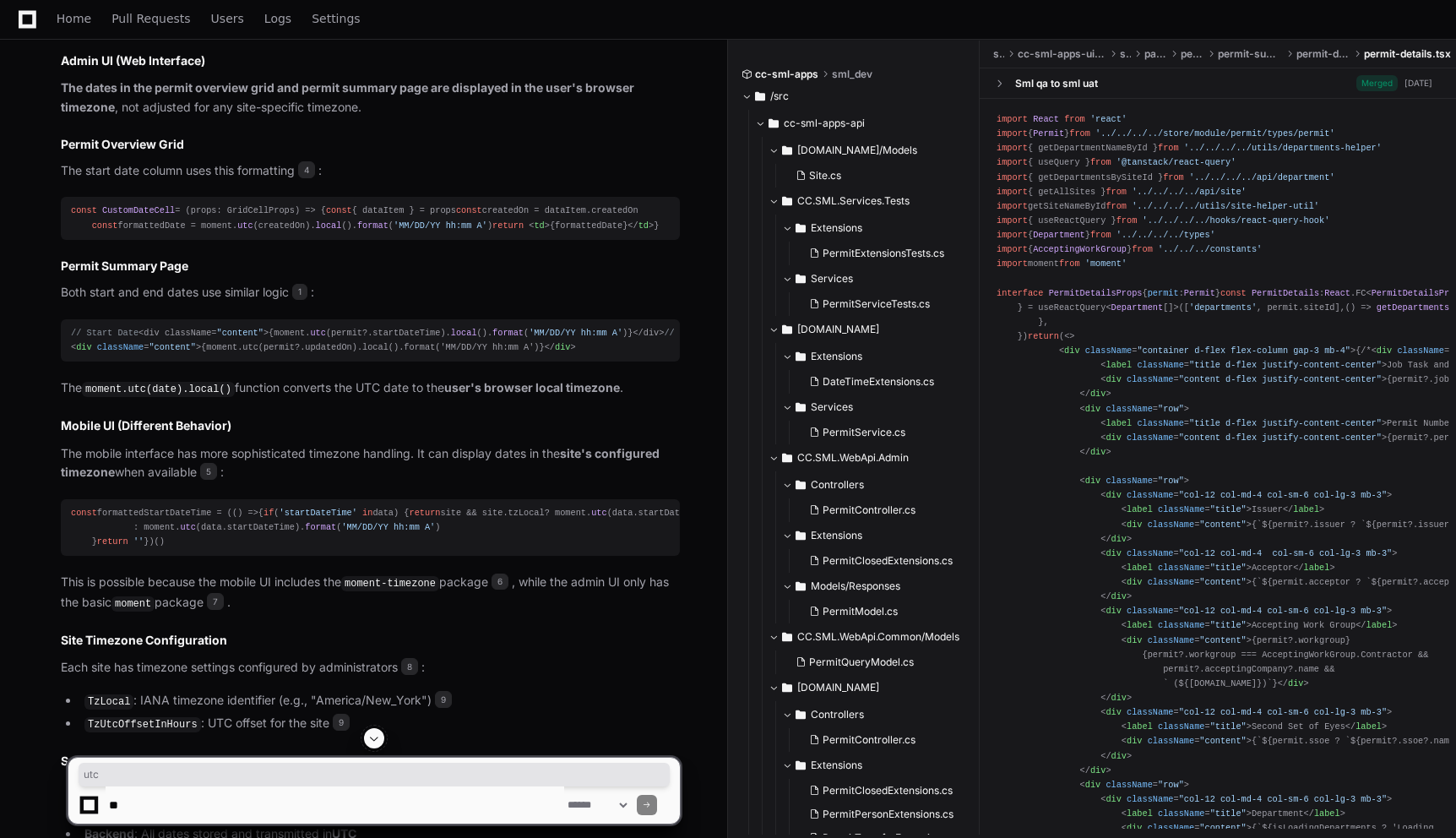
click at [337, 231] on span "local" at bounding box center [329, 225] width 26 height 10
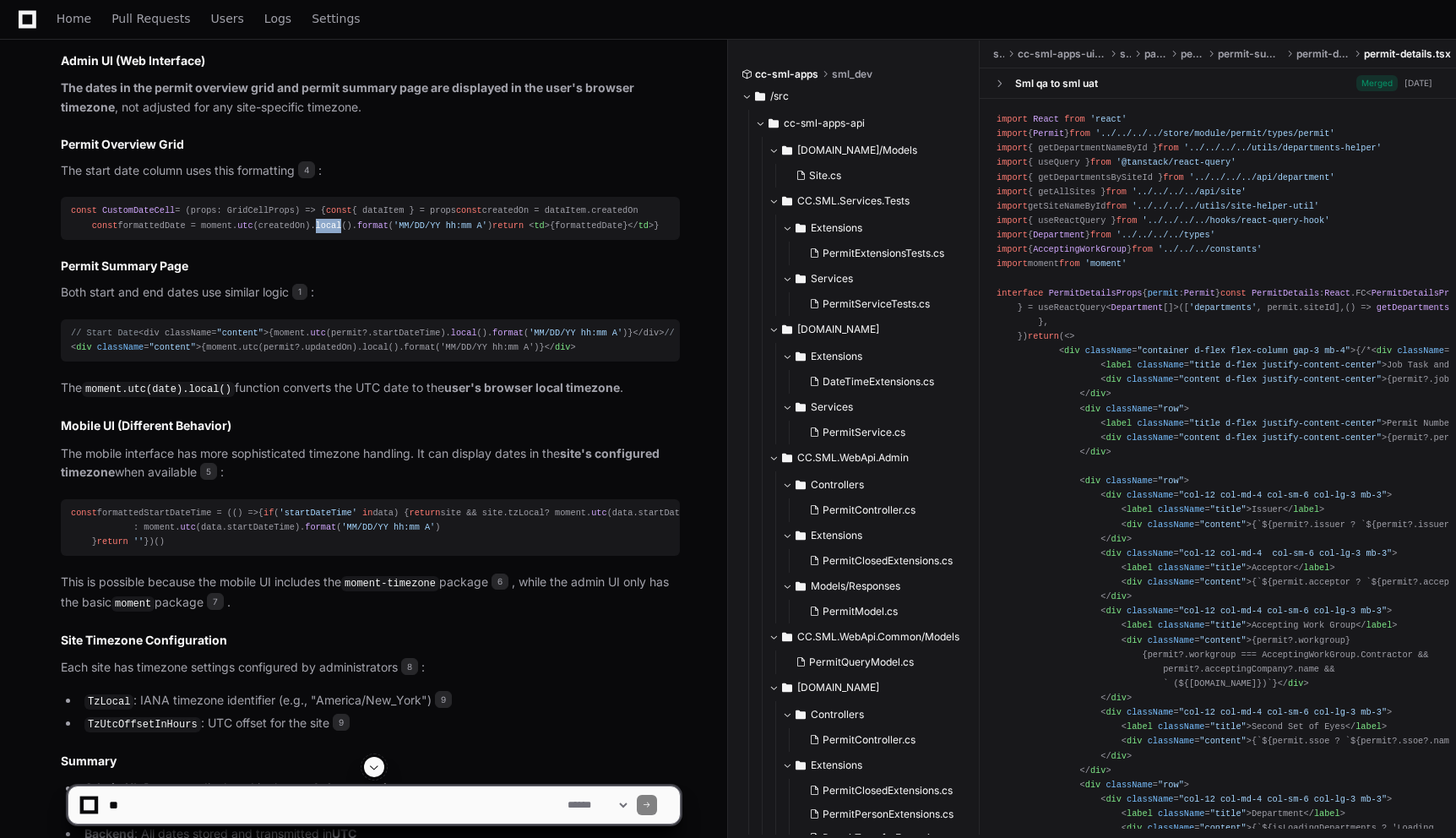
click at [337, 231] on span "local" at bounding box center [329, 225] width 26 height 10
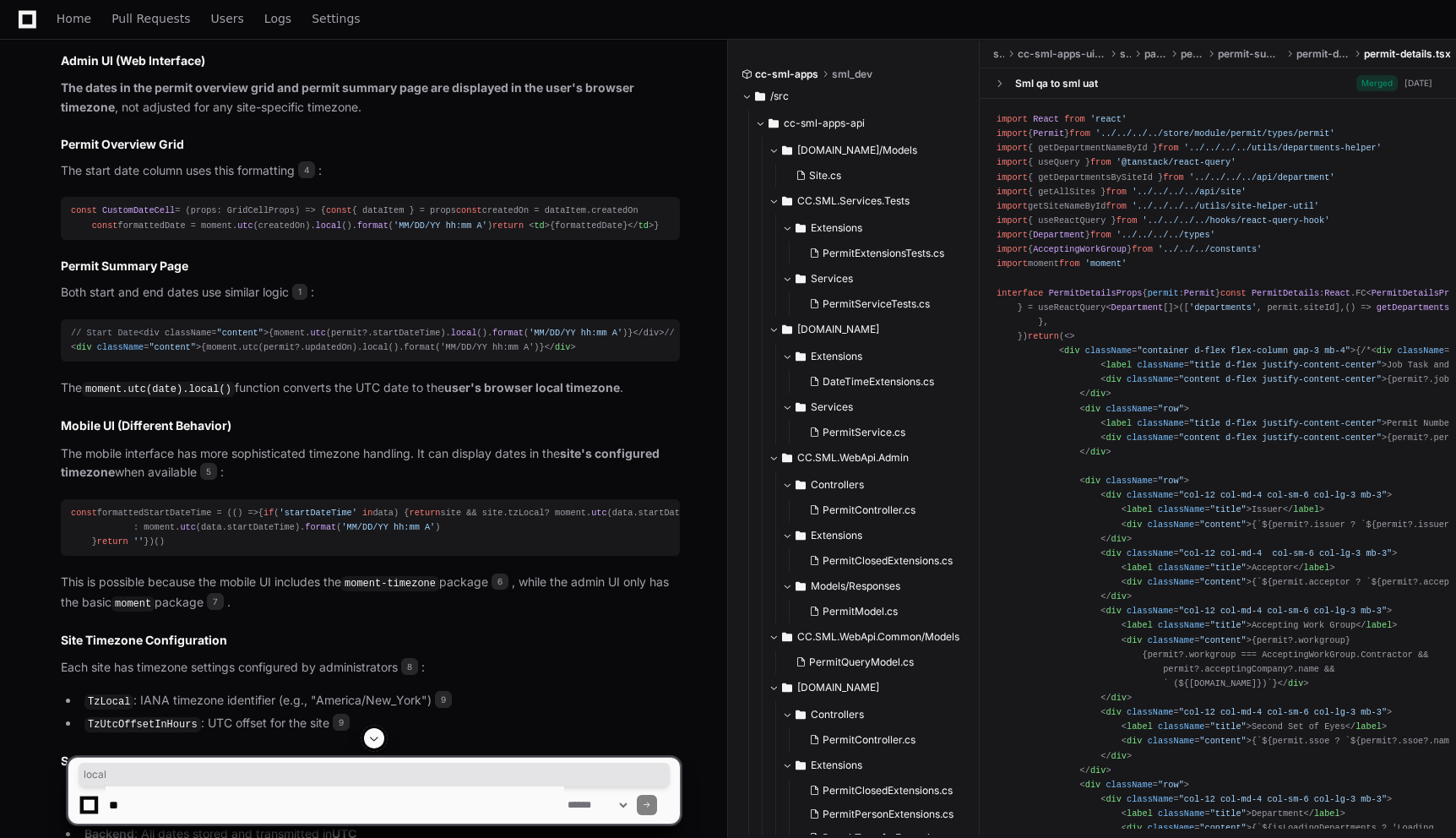
click at [372, 231] on span "format" at bounding box center [372, 225] width 31 height 10
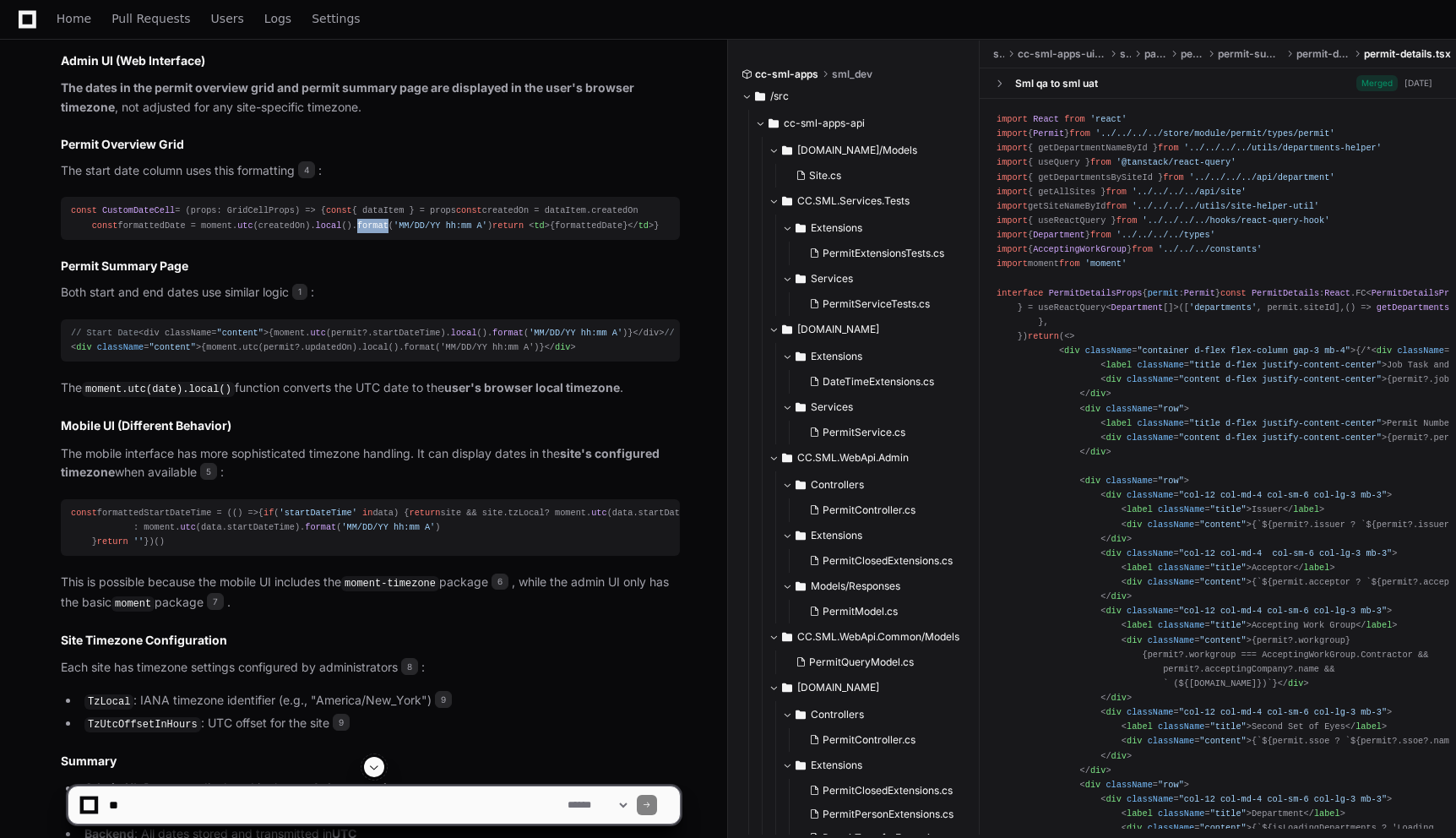
click at [372, 231] on span "format" at bounding box center [372, 225] width 31 height 10
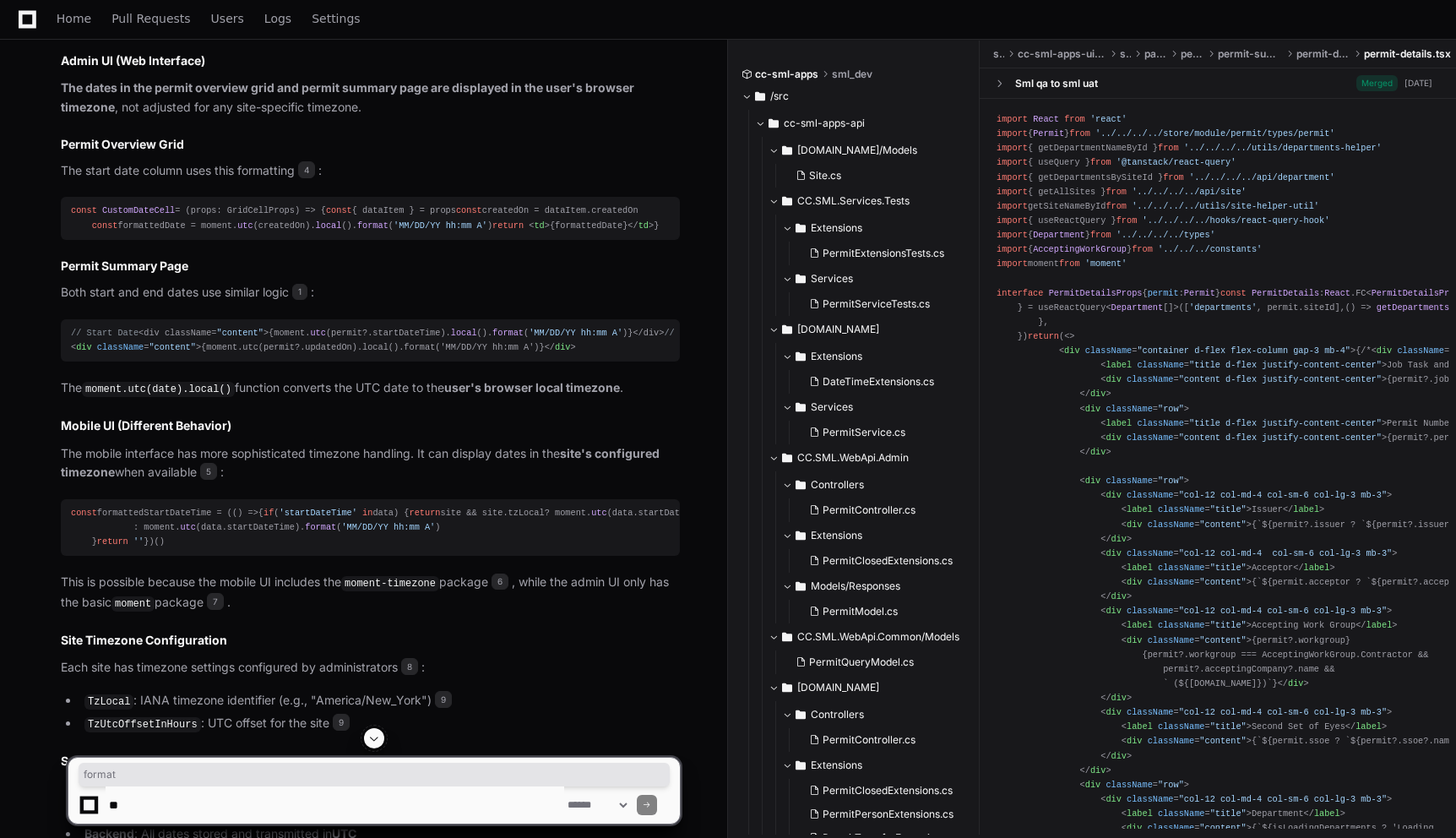
click at [544, 232] on div "const CustomDateCell = ( props: GridCellProps ) => { const { dataItem } = props…" at bounding box center [370, 217] width 599 height 29
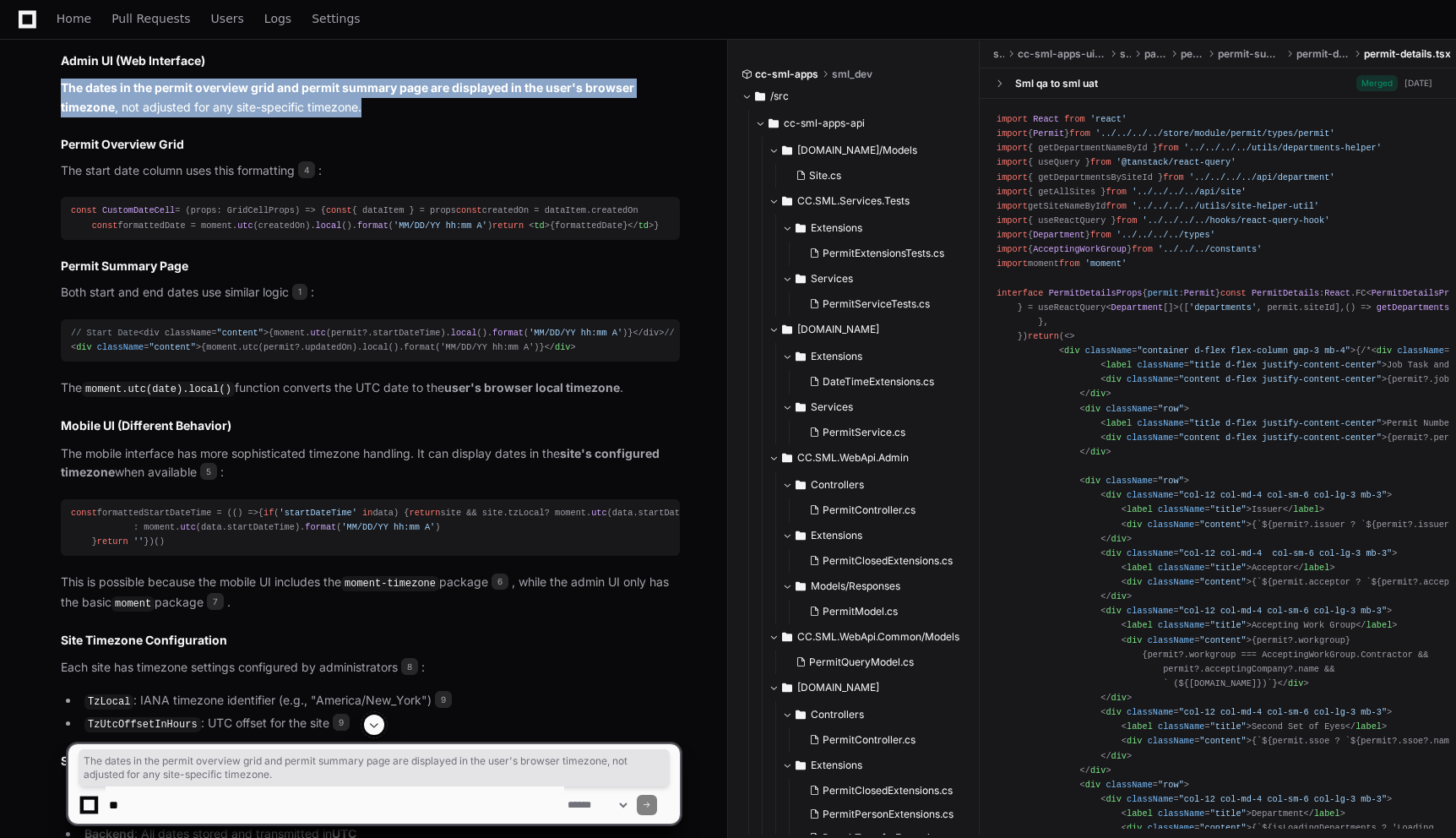
drag, startPoint x: 61, startPoint y: 82, endPoint x: 387, endPoint y: 114, distance: 327.6
click at [387, 114] on p "The dates in the permit overview grid and permit summary page are displayed in …" at bounding box center [370, 97] width 619 height 38
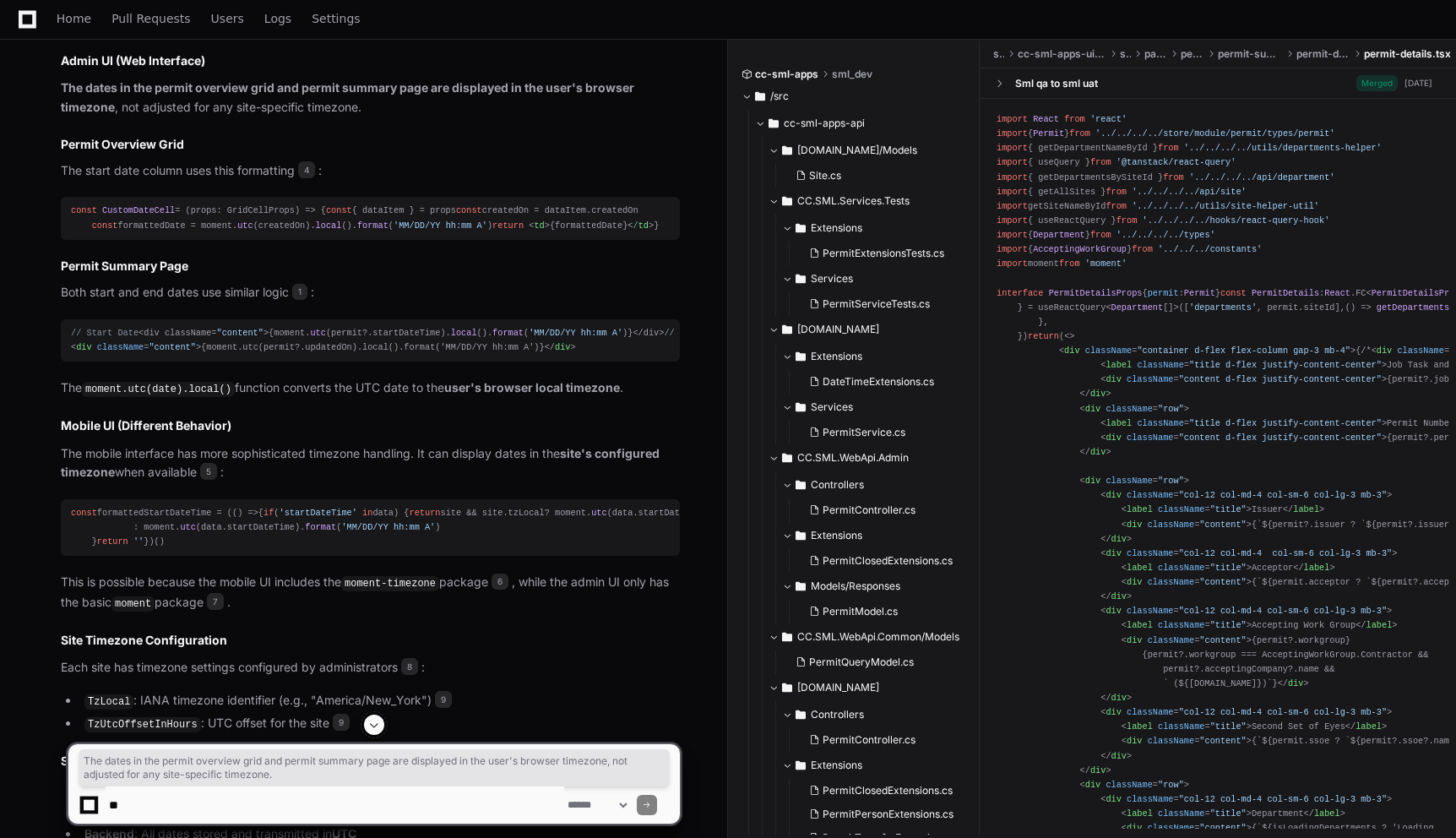
click at [567, 232] on div "const CustomDateCell = ( props: GridCellProps ) => { const { dataItem } = props…" at bounding box center [370, 217] width 599 height 29
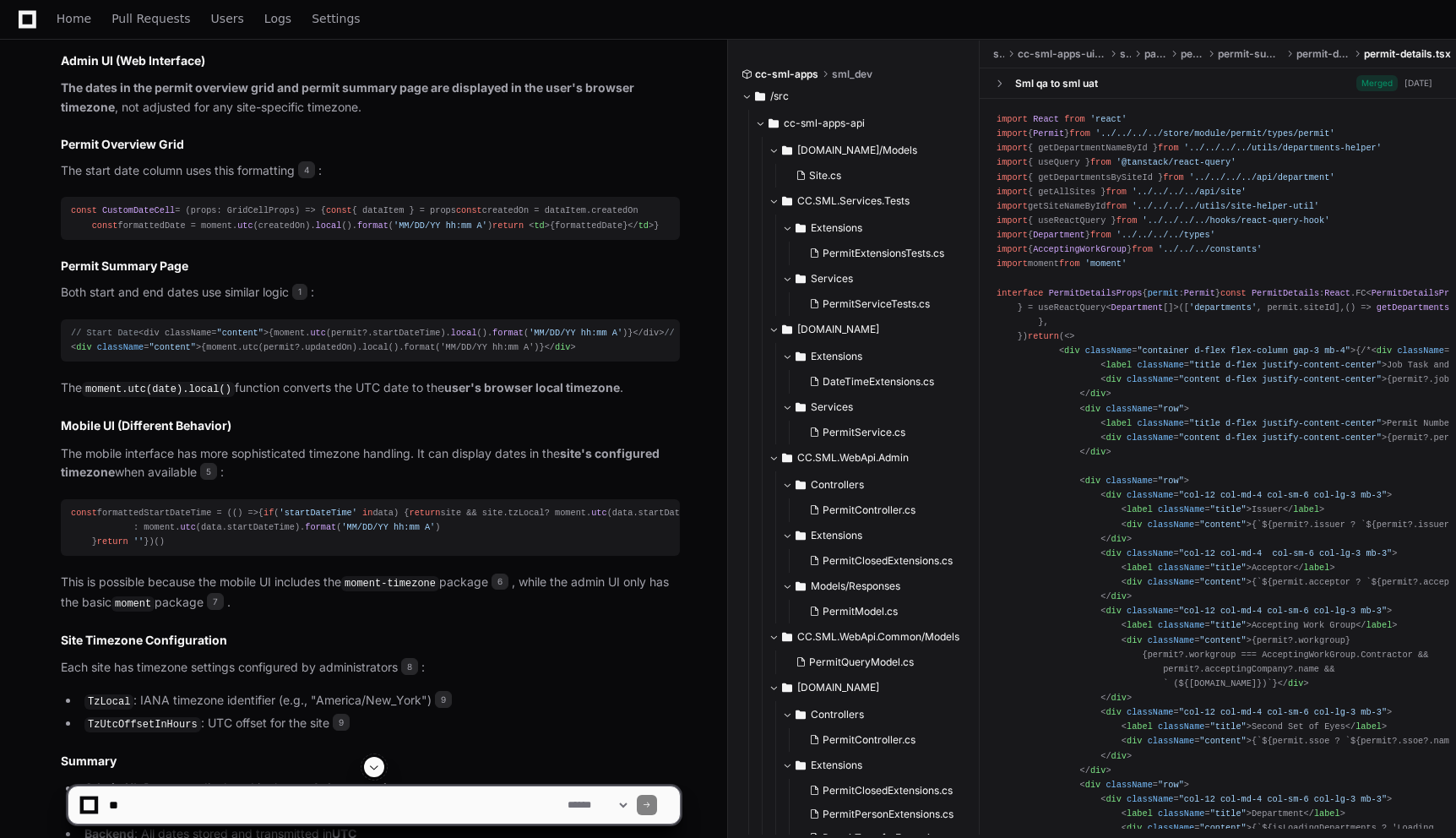
click at [567, 232] on div "const CustomDateCell = ( props: GridCellProps ) => { const { dataItem } = props…" at bounding box center [370, 217] width 599 height 29
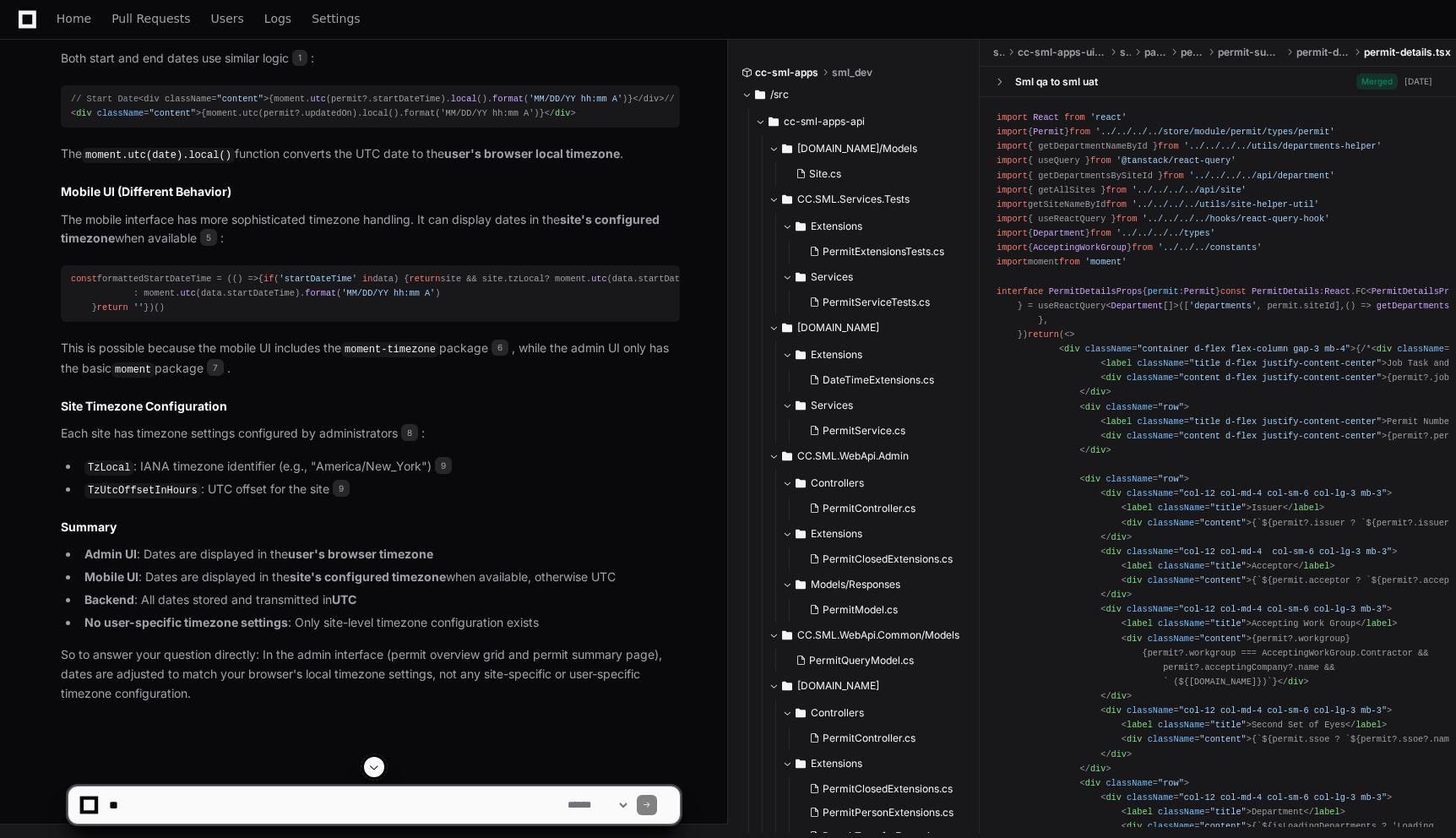
scroll to position [1375, 0]
click at [572, 247] on article "Based on my analysis of the codebase, I can explain exactly how timezone handli…" at bounding box center [370, 190] width 619 height 1026
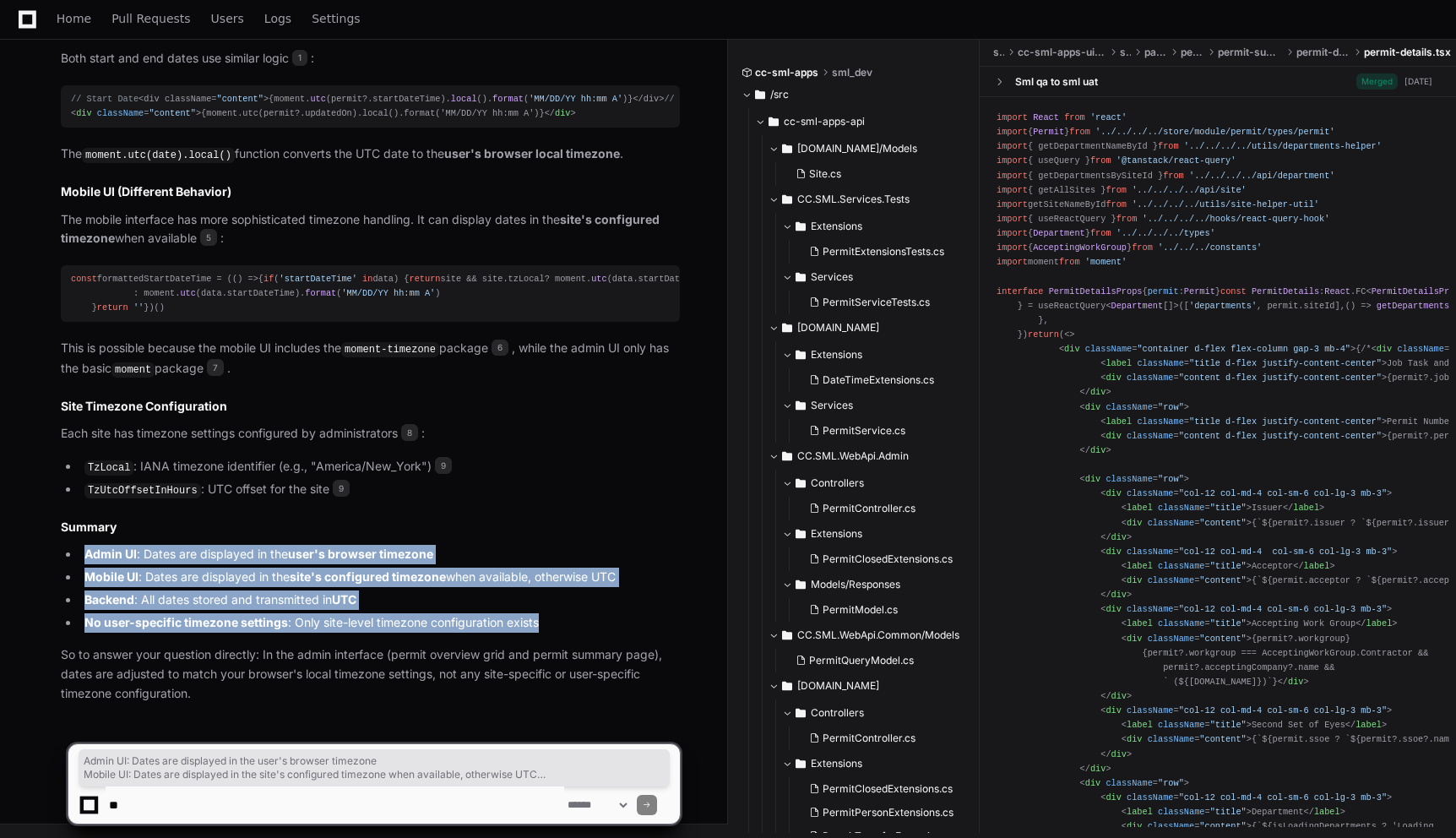
drag, startPoint x: 87, startPoint y: 560, endPoint x: 555, endPoint y: 622, distance: 472.1
click at [555, 622] on ul "Admin UI : Dates are displayed in the user's browser timezone Mobile UI : Dates…" at bounding box center [370, 588] width 619 height 87
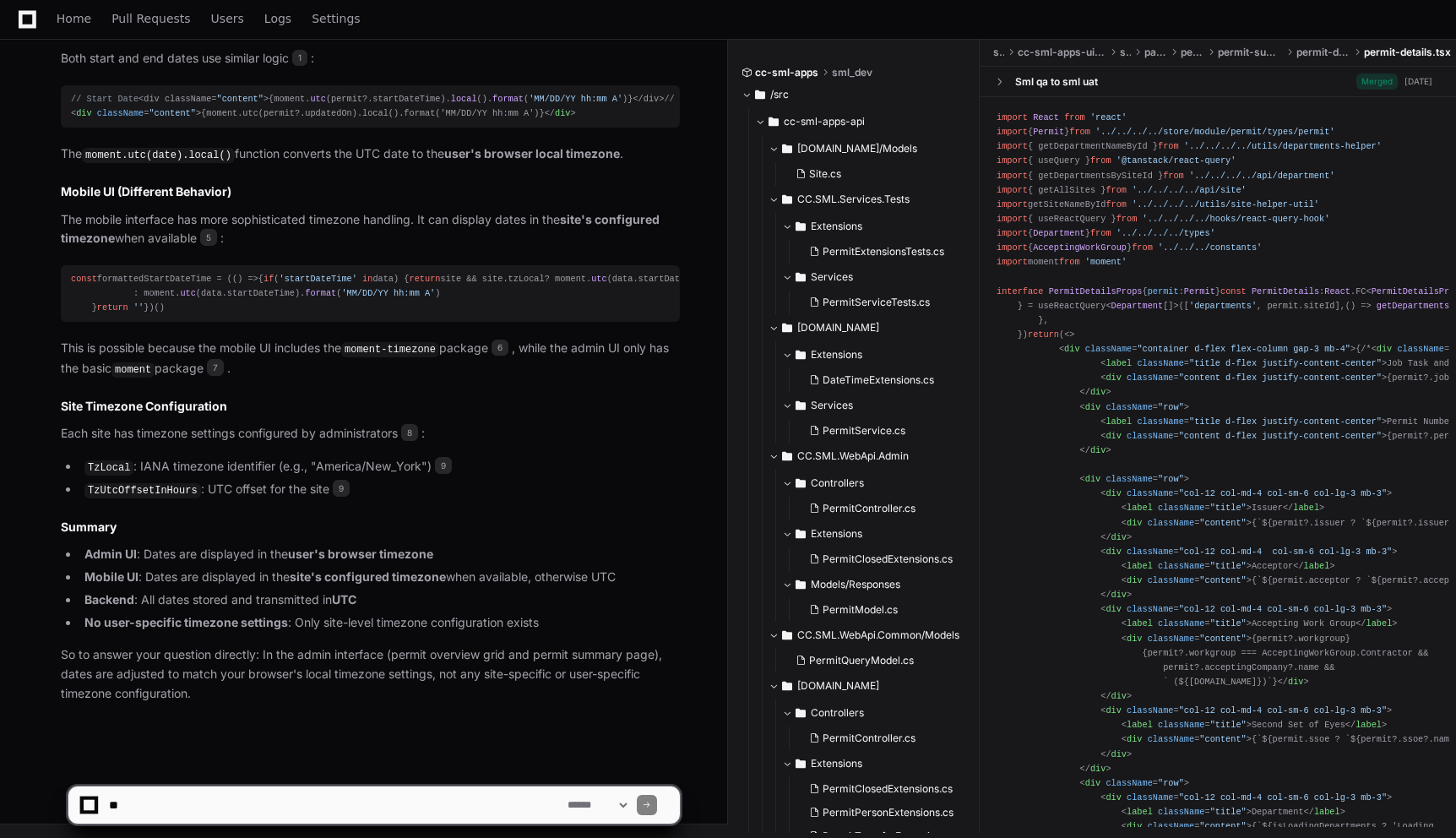
click at [543, 448] on article "Based on my analysis of the codebase, I can explain exactly how timezone handli…" at bounding box center [370, 190] width 619 height 1026
click at [544, 466] on li "TzLocal : IANA timezone identifier (e.g., "America/New_York") 9" at bounding box center [379, 468] width 601 height 21
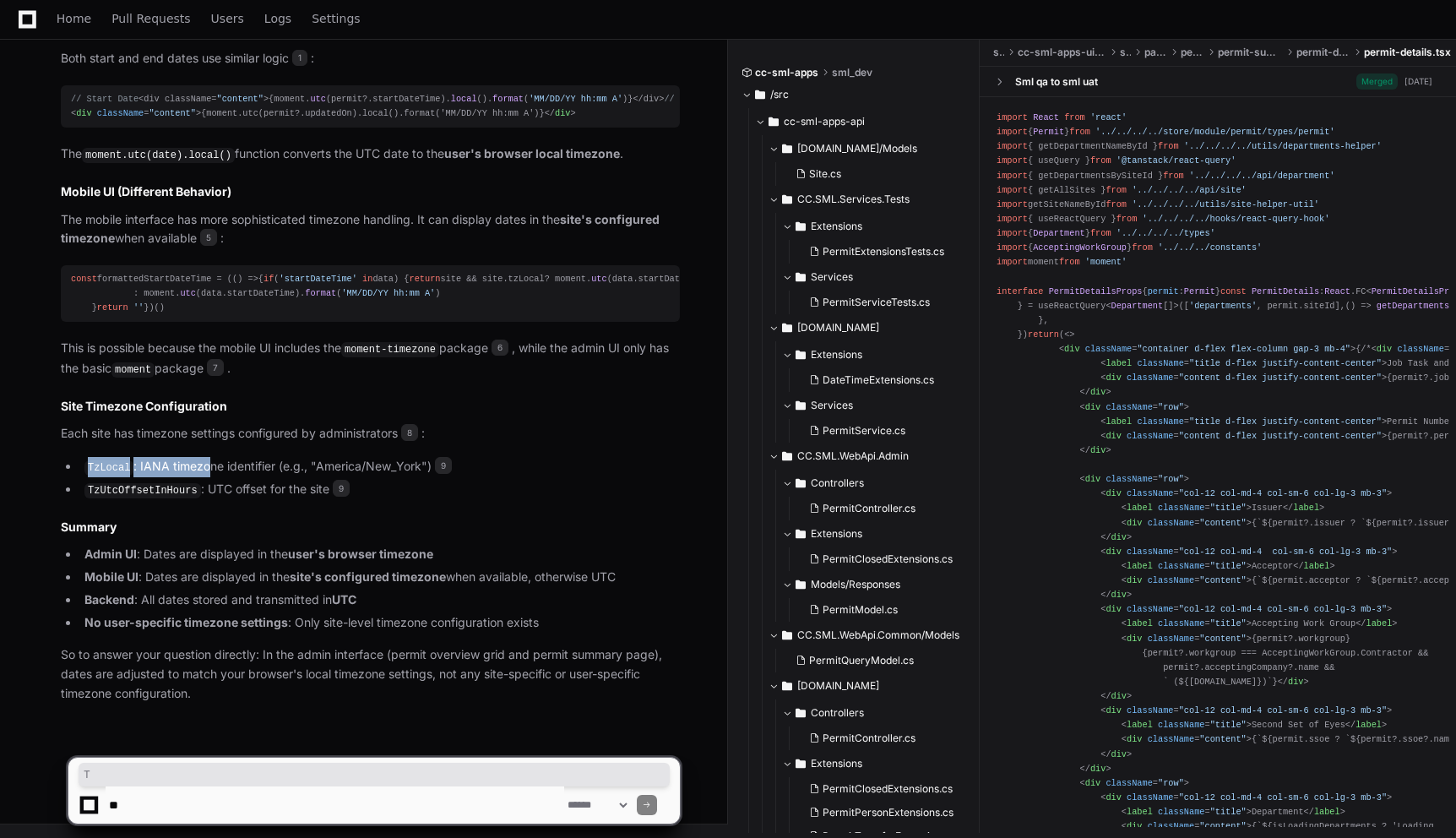
drag, startPoint x: 84, startPoint y: 465, endPoint x: 209, endPoint y: 466, distance: 125.0
click at [209, 466] on li "TzLocal : IANA timezone identifier (e.g., "America/New_York") 9" at bounding box center [379, 468] width 601 height 21
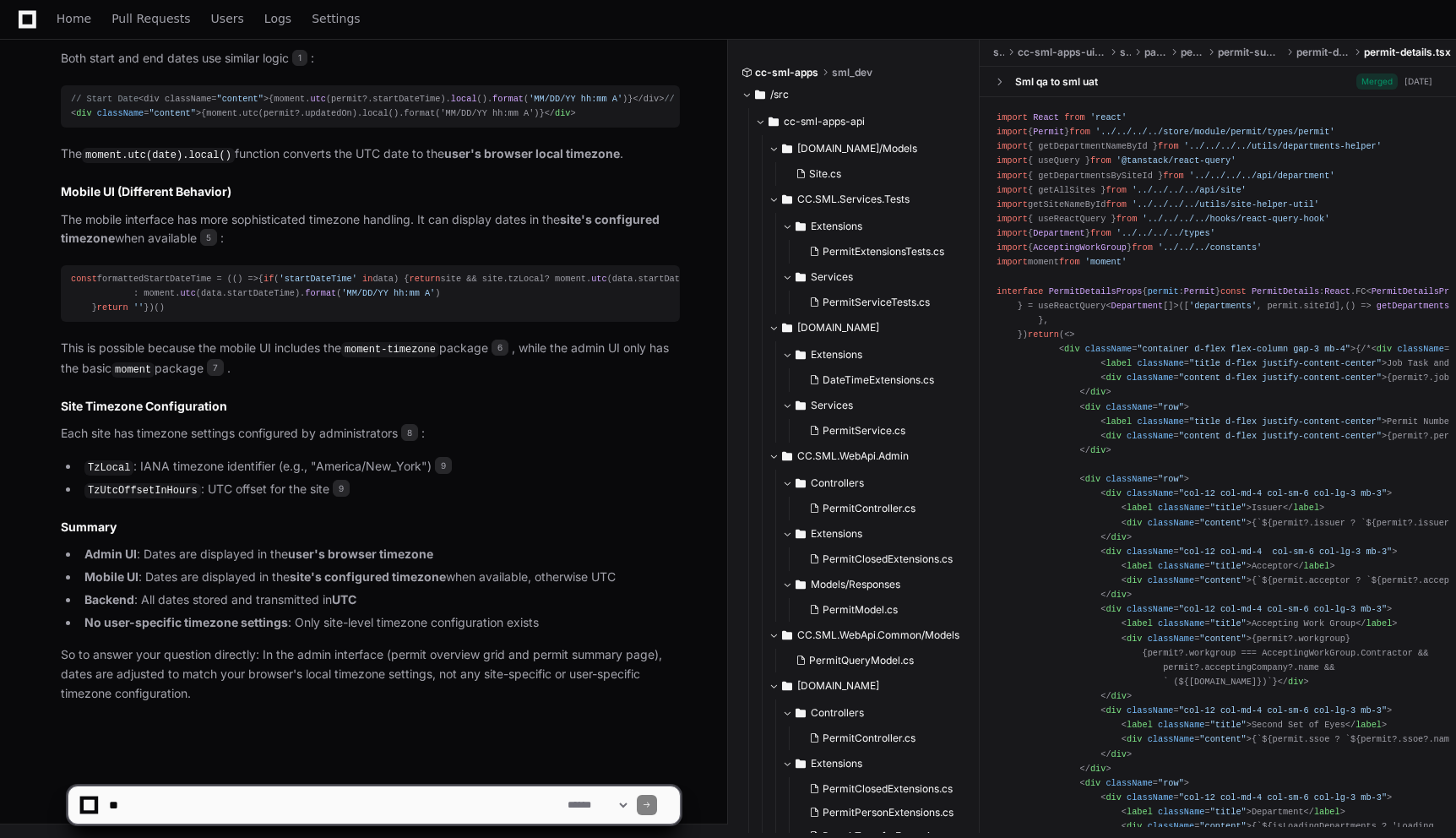
click at [249, 466] on li "TzLocal : IANA timezone identifier (e.g., "America/New_York") 9" at bounding box center [379, 468] width 601 height 21
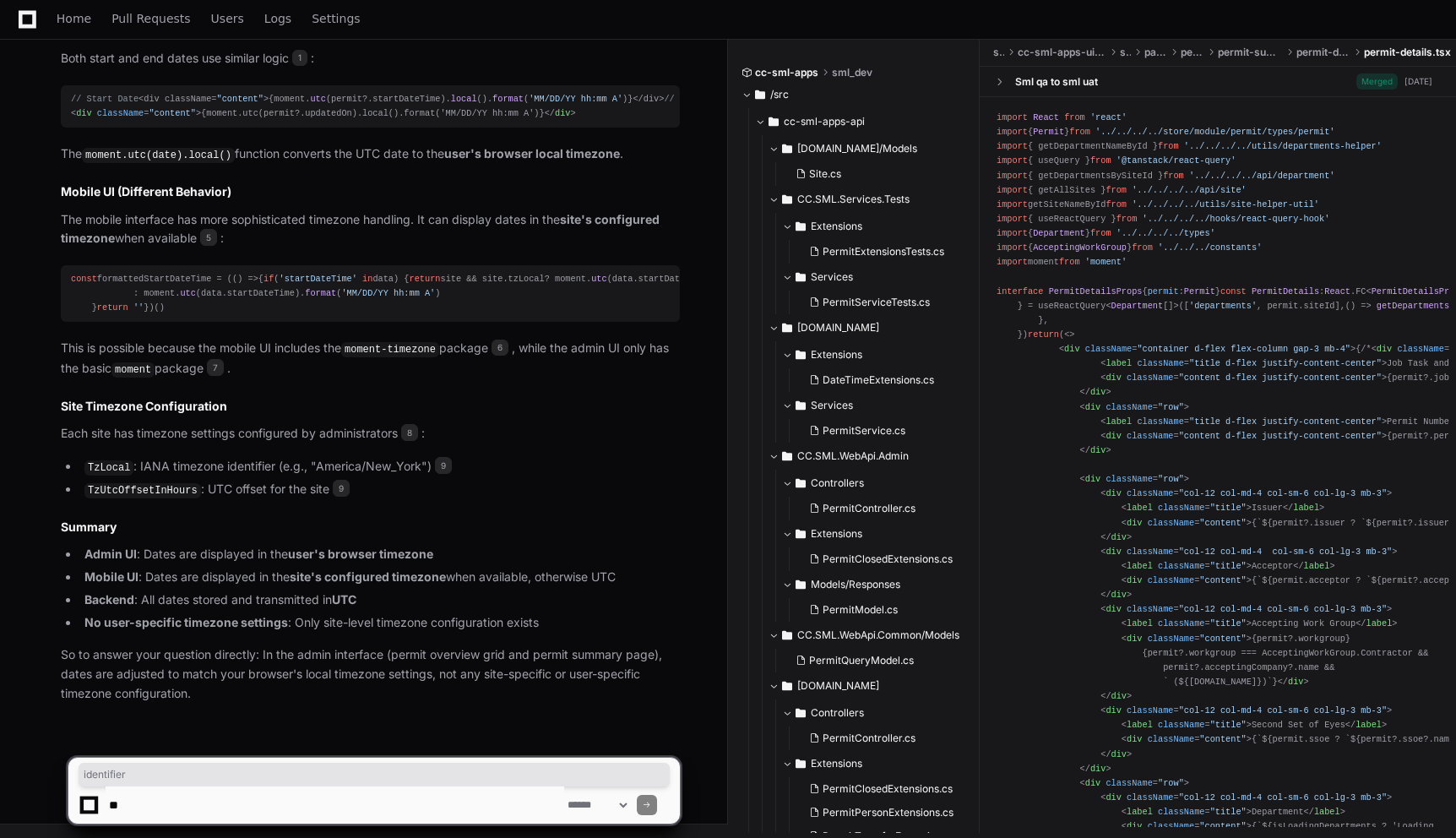
click at [157, 467] on li "TzLocal : IANA timezone identifier (e.g., "America/New_York") 9" at bounding box center [379, 468] width 601 height 21
click at [445, 486] on li "TzUtcOffsetInHours : UTC offset for the site 9" at bounding box center [379, 490] width 601 height 21
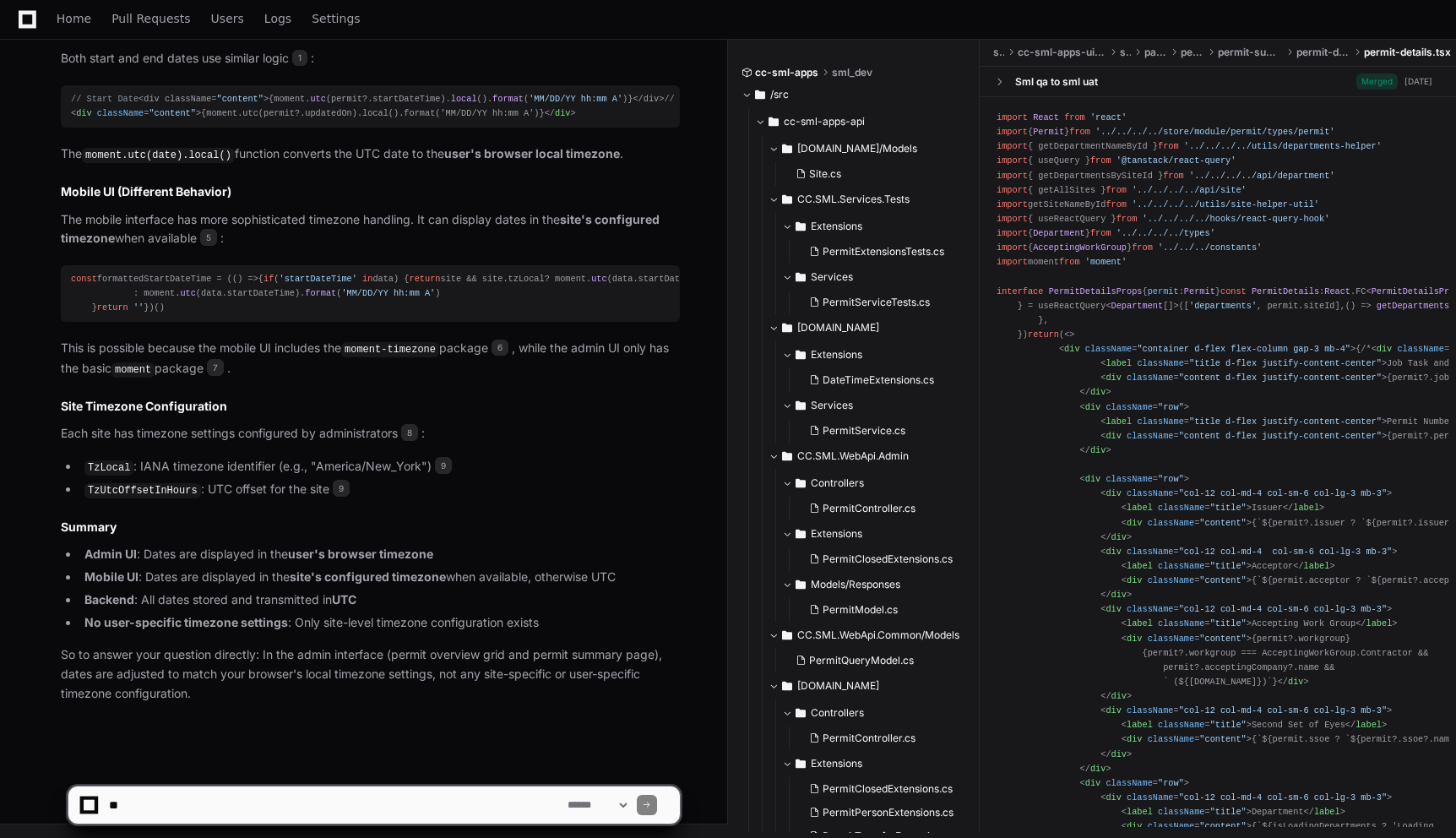
click at [491, 495] on li "TzUtcOffsetInHours : UTC offset for the site 9" at bounding box center [379, 490] width 601 height 21
click at [141, 493] on code "TzUtcOffsetInHours" at bounding box center [142, 491] width 116 height 15
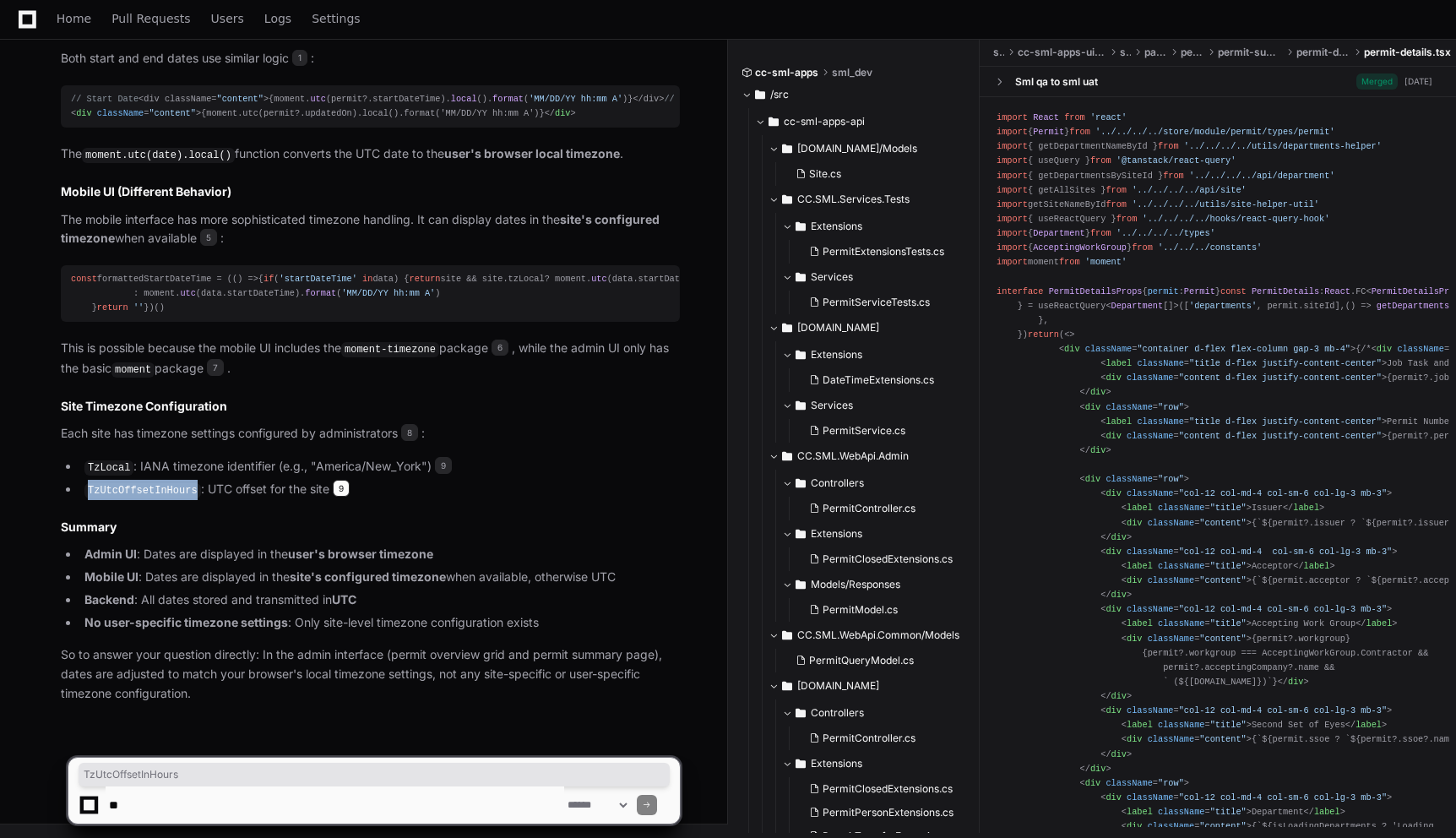
click at [341, 493] on span "9" at bounding box center [341, 488] width 17 height 17
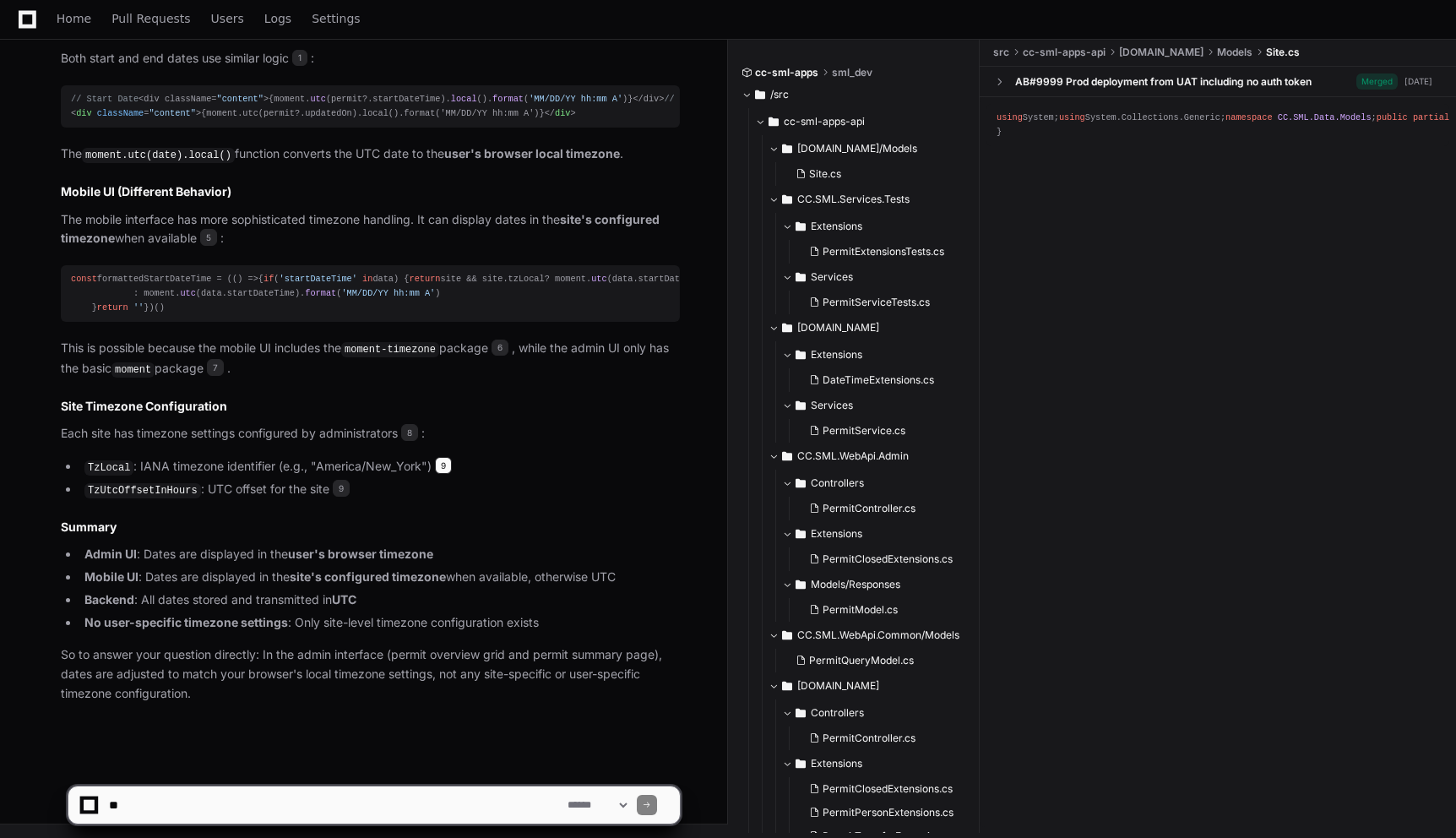
click at [445, 467] on span "9" at bounding box center [443, 466] width 17 height 17
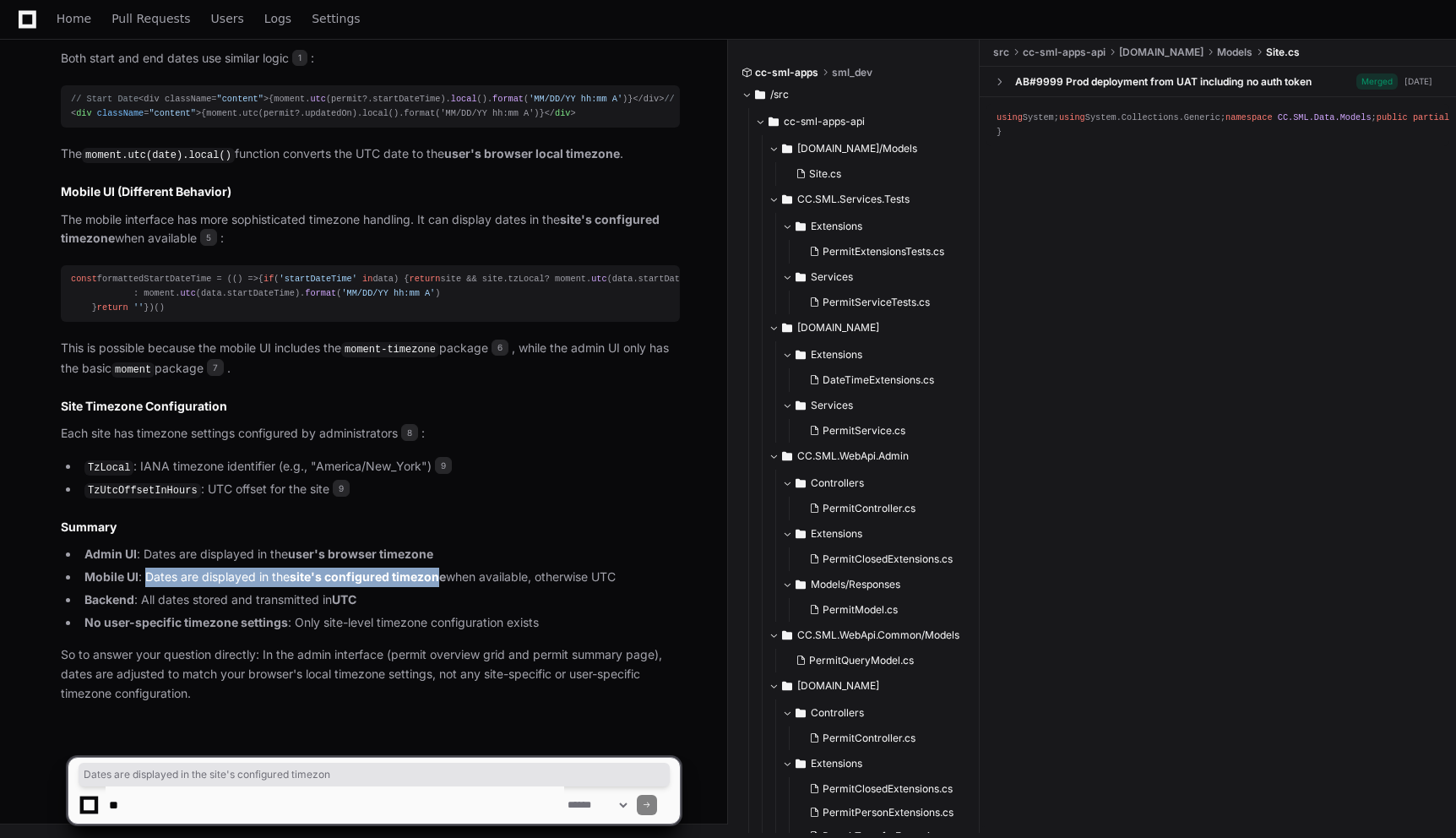
drag, startPoint x: 148, startPoint y: 578, endPoint x: 438, endPoint y: 579, distance: 290.0
click at [438, 579] on li "Mobile UI : Dates are displayed in the site's configured timezone when availabl…" at bounding box center [379, 577] width 601 height 20
click at [441, 603] on li "Backend : All dates stored and transmitted in UTC" at bounding box center [379, 600] width 601 height 20
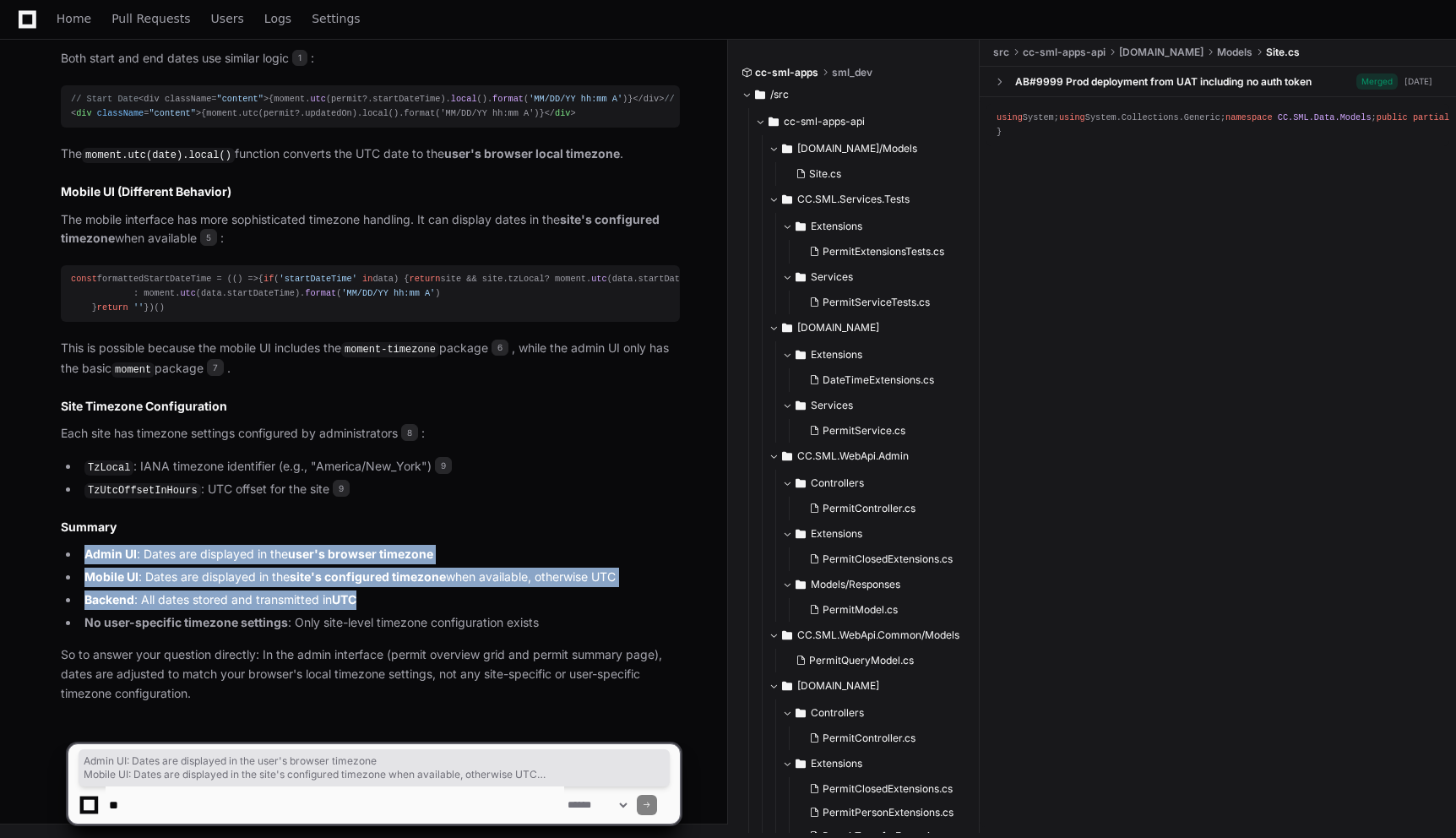
drag, startPoint x: 86, startPoint y: 554, endPoint x: 361, endPoint y: 594, distance: 277.9
click at [361, 594] on ul "Admin UI : Dates are displayed in the user's browser timezone Mobile UI : Dates…" at bounding box center [370, 588] width 619 height 87
copy ul "Admin UI : Dates are displayed in the user's browser timezone Mobile UI : Dates…"
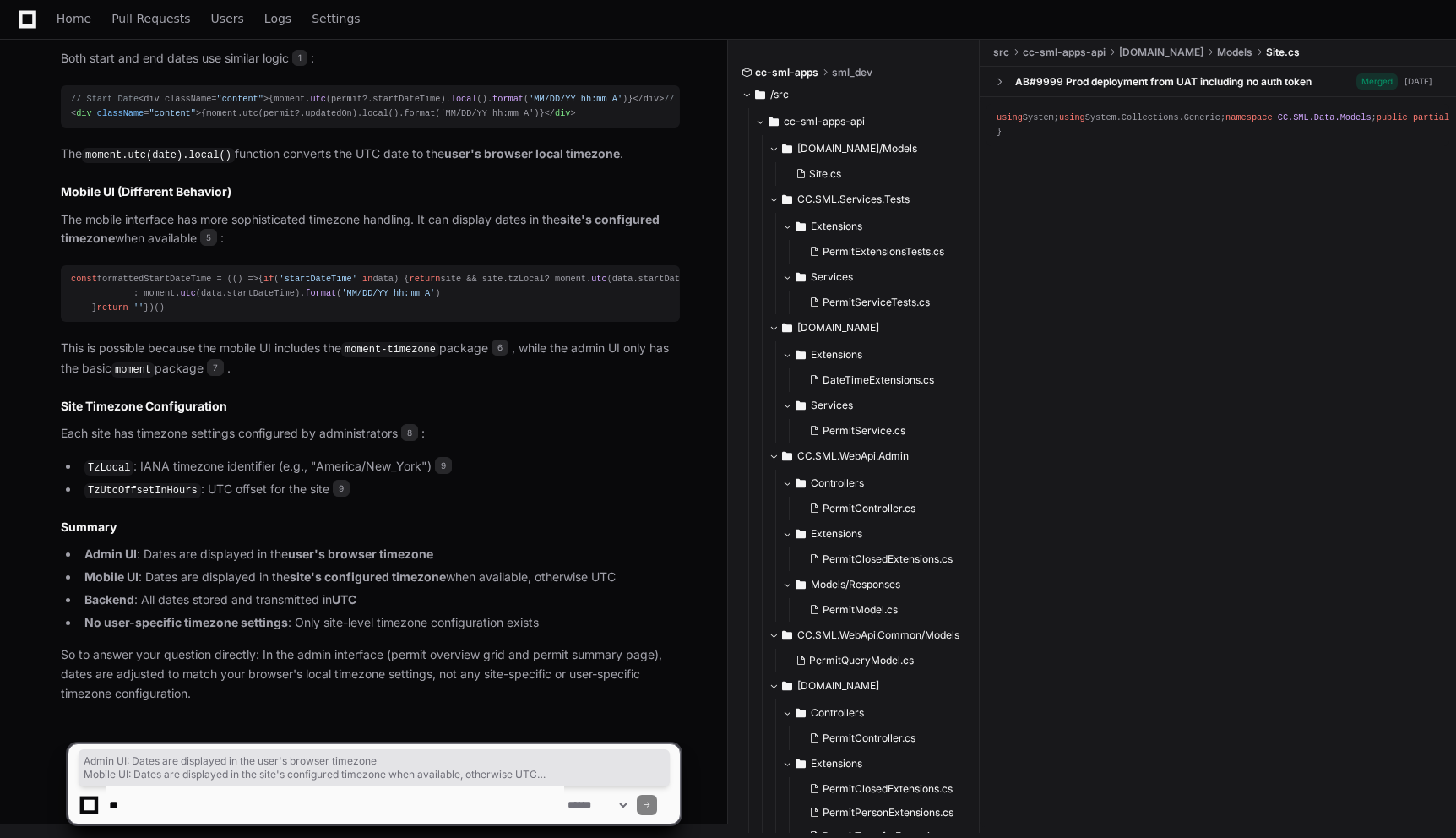
click at [527, 495] on li "TzUtcOffsetInHours : UTC offset for the site 9" at bounding box center [379, 490] width 601 height 21
